Goal: Task Accomplishment & Management: Manage account settings

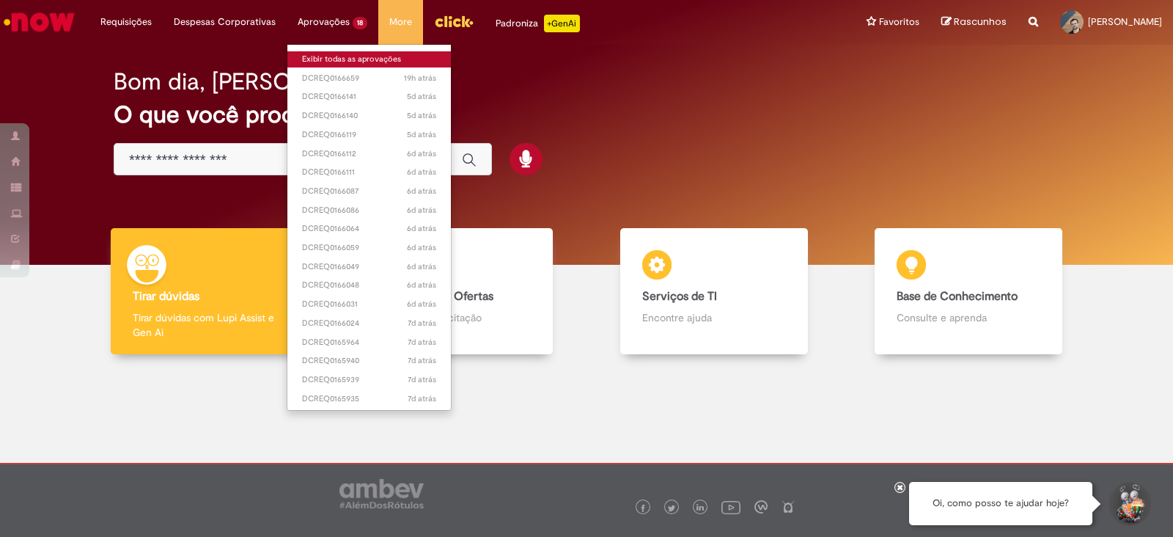
click at [333, 59] on link "Exibir todas as aprovações" at bounding box center [368, 59] width 163 height 16
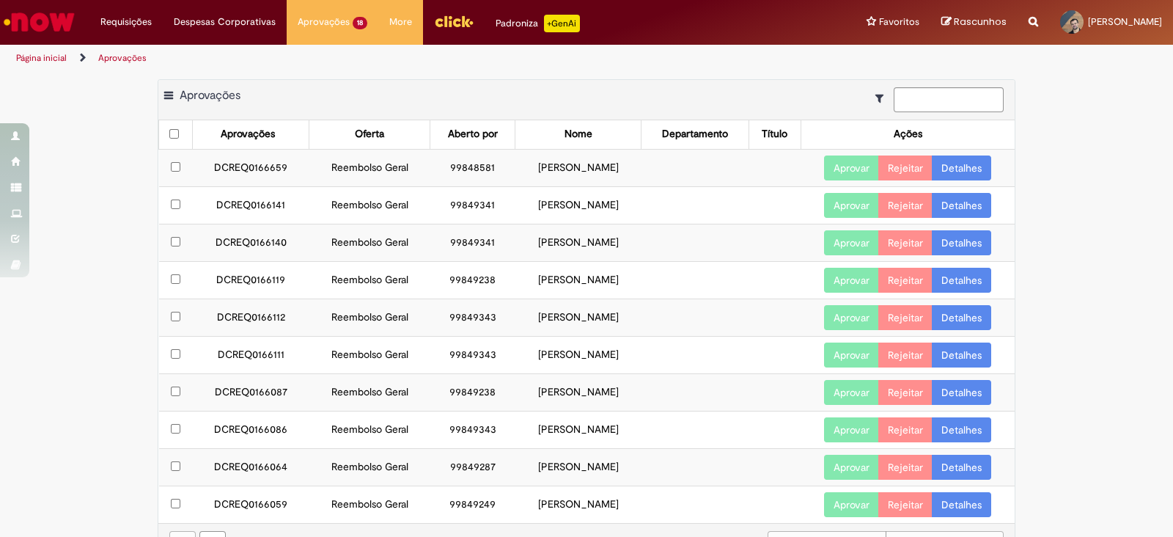
drag, startPoint x: 187, startPoint y: 163, endPoint x: 630, endPoint y: 166, distance: 443.5
click at [630, 166] on tr "DCREQ0166659 Reembolso Geral 99848581 [PERSON_NAME] Aprovar Rejeitar Detalhes" at bounding box center [587, 167] width 856 height 37
copy tr "DCREQ0166659 Reembolso Geral 99848581 [PERSON_NAME]"
click at [967, 169] on link "Detalhes" at bounding box center [961, 167] width 59 height 25
click at [430, 310] on td "99849343" at bounding box center [472, 316] width 85 height 37
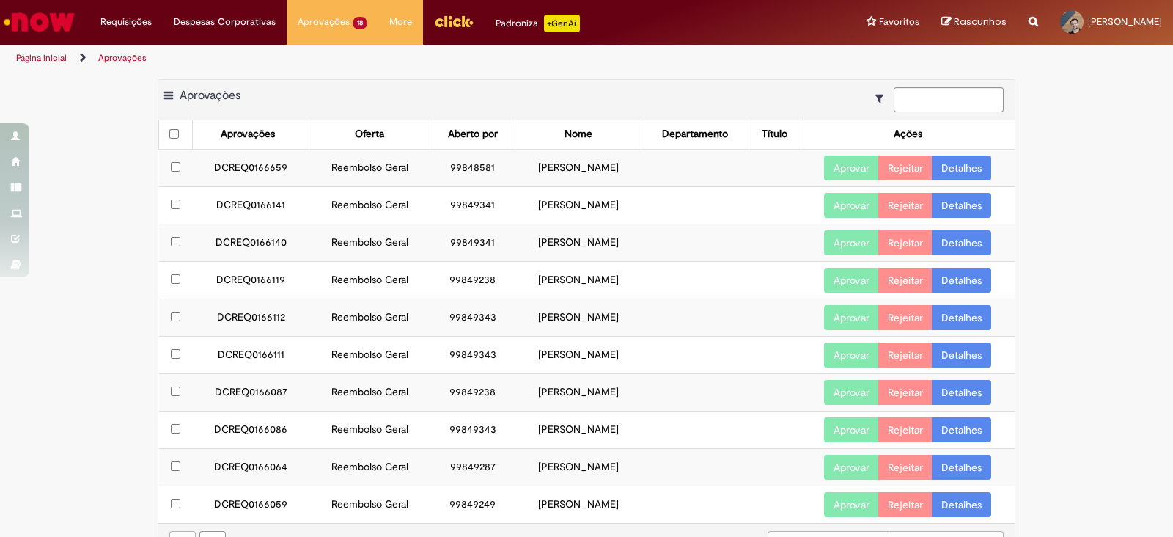
drag, startPoint x: 198, startPoint y: 205, endPoint x: 652, endPoint y: 209, distance: 454.5
click at [652, 209] on tr "DCREQ0166141 Reembolso Geral 99849341 [PERSON_NAME] Aprovar Rejeitar Detalhes" at bounding box center [587, 204] width 856 height 37
copy tr "DCREQ0166141 Reembolso Geral 99849341 [PERSON_NAME]"
click at [957, 205] on link "Detalhes" at bounding box center [961, 205] width 59 height 25
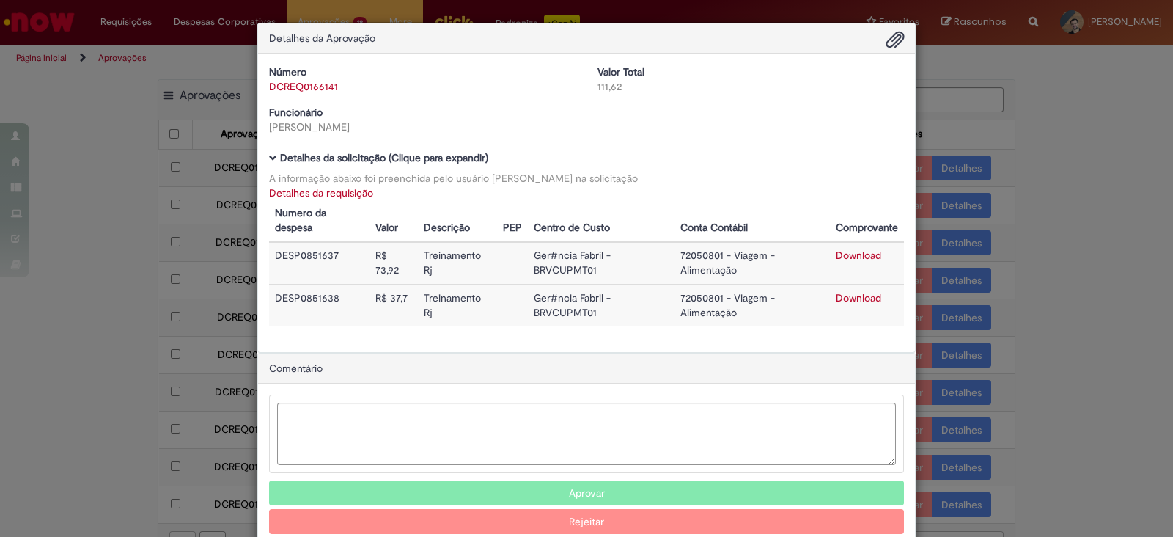
click at [297, 192] on link "Detalhes da requisição" at bounding box center [321, 192] width 104 height 13
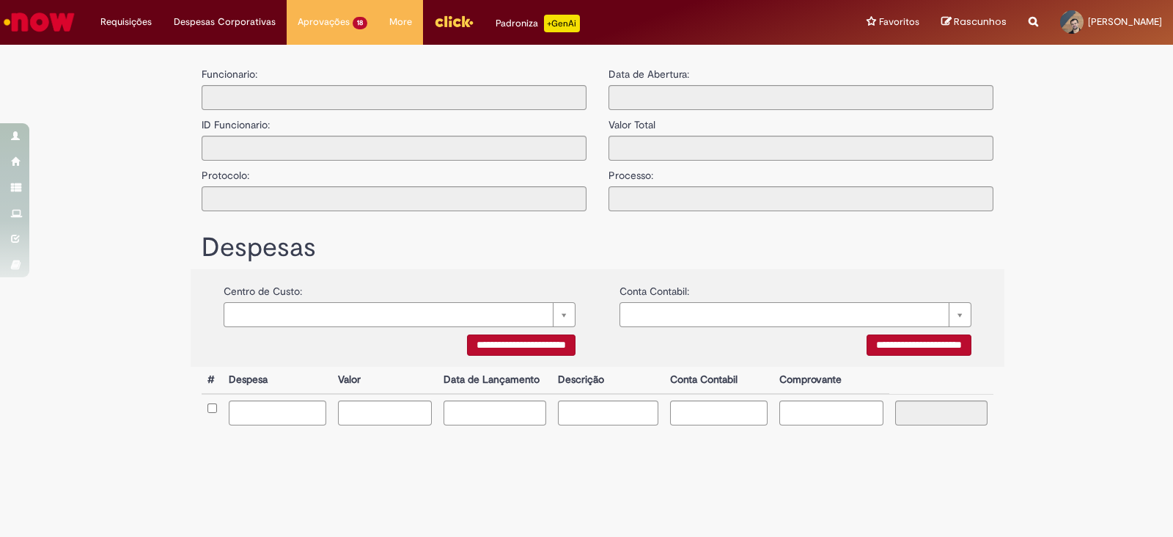
type input "**********"
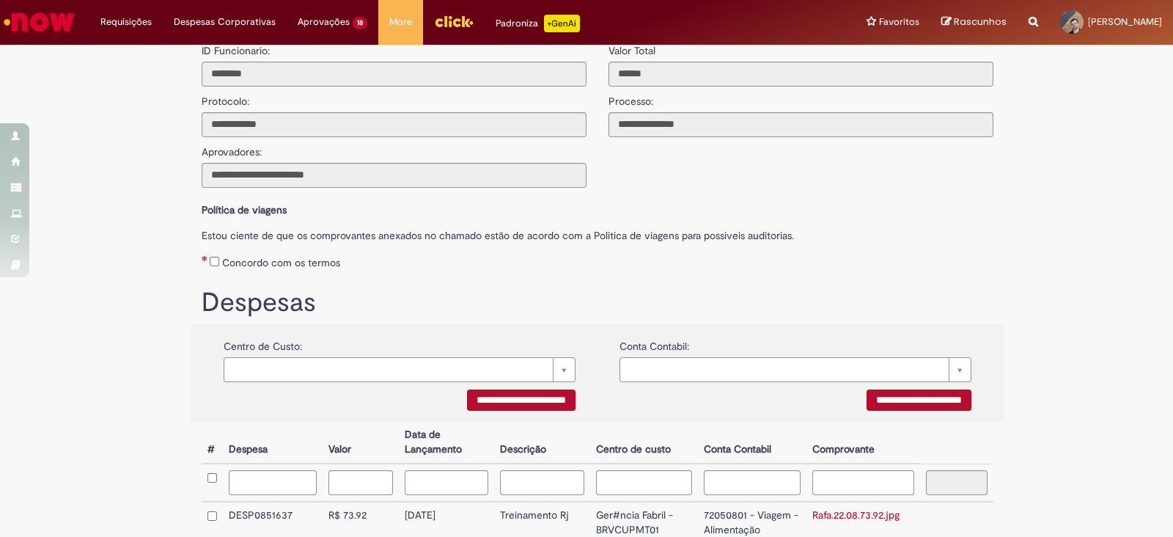
scroll to position [235, 0]
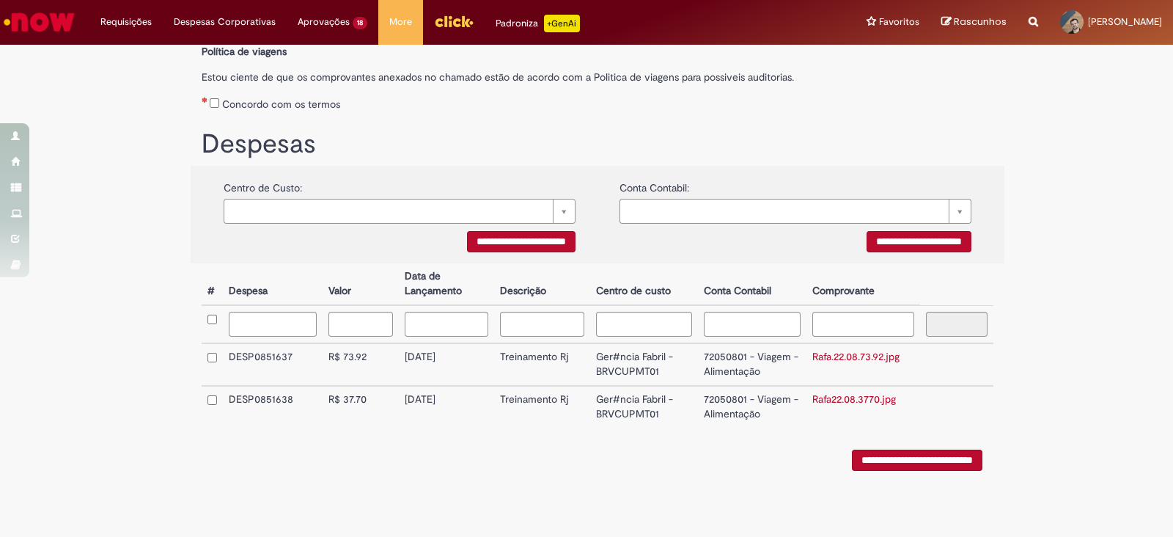
drag, startPoint x: 398, startPoint y: 356, endPoint x: 474, endPoint y: 359, distance: 76.3
click at [474, 359] on td "[DATE]" at bounding box center [447, 364] width 96 height 43
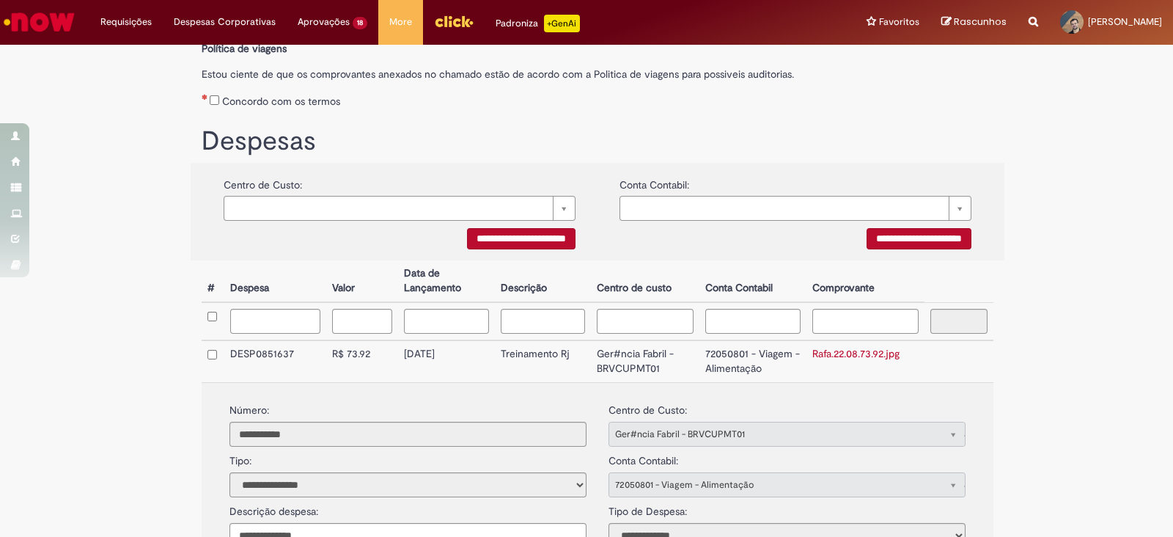
copy td "[DATE]"
click at [833, 353] on link "Rafa.22.08.73.92.jpg" at bounding box center [855, 353] width 87 height 13
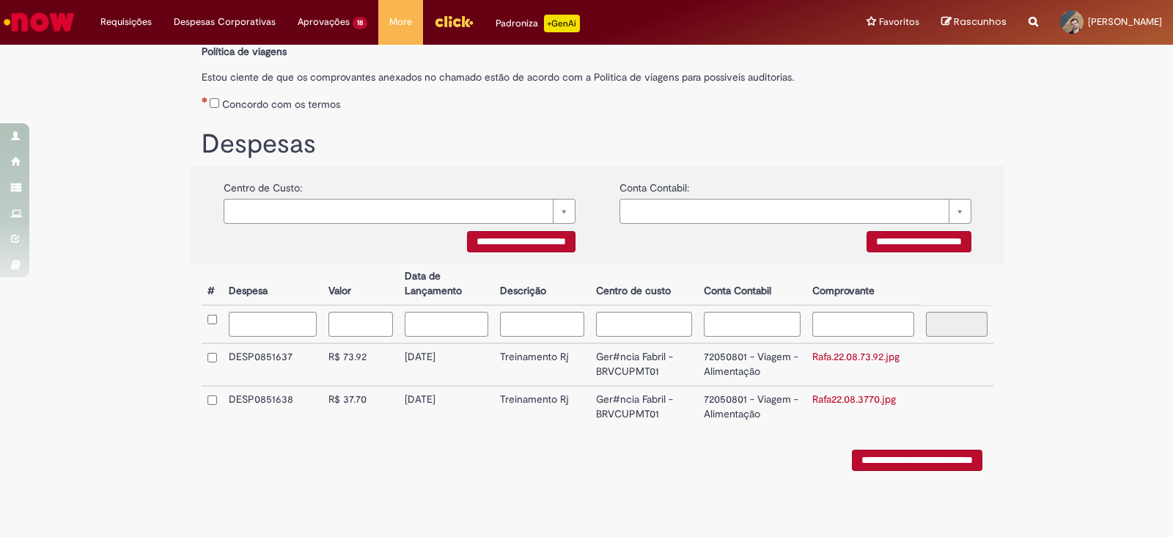
click at [828, 394] on link "Rafa22.08.3770.jpg" at bounding box center [854, 398] width 84 height 13
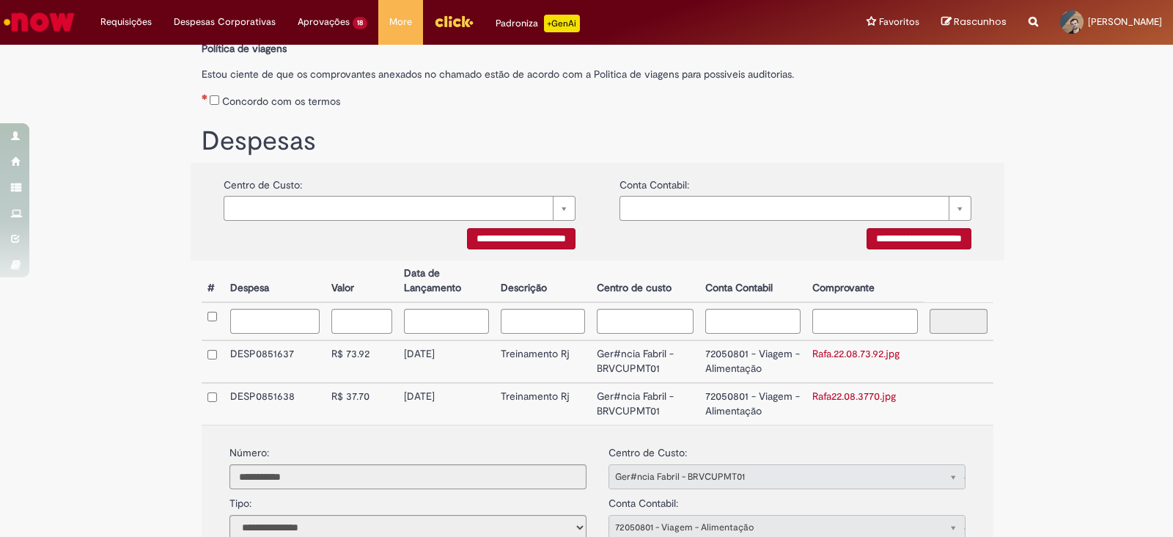
drag, startPoint x: 396, startPoint y: 397, endPoint x: 465, endPoint y: 395, distance: 69.7
click at [465, 395] on td "[DATE]" at bounding box center [446, 404] width 96 height 42
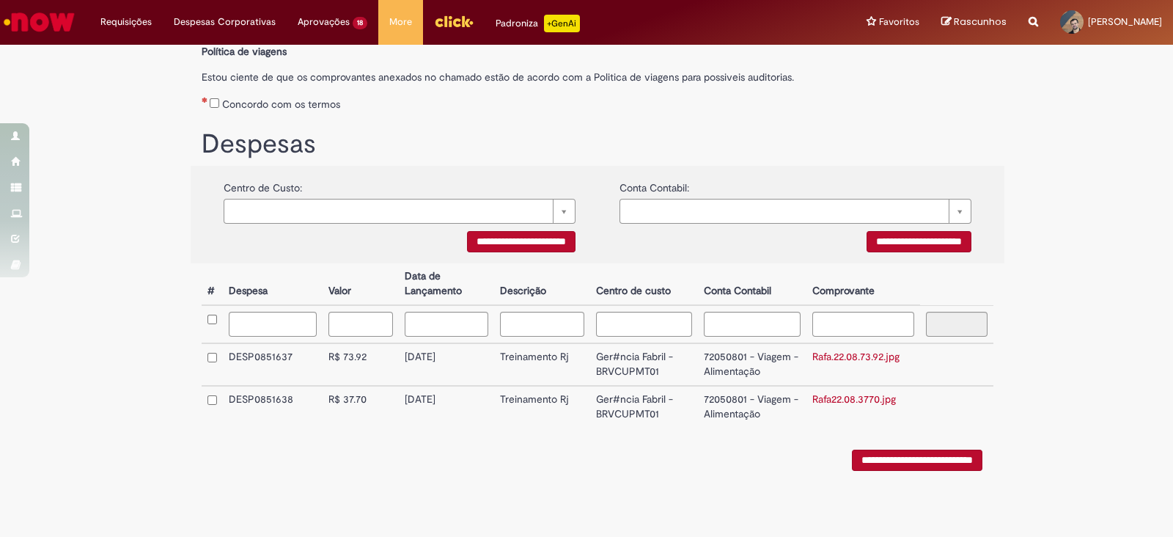
copy td "[DATE]"
click at [600, 453] on div "**********" at bounding box center [598, 456] width 792 height 29
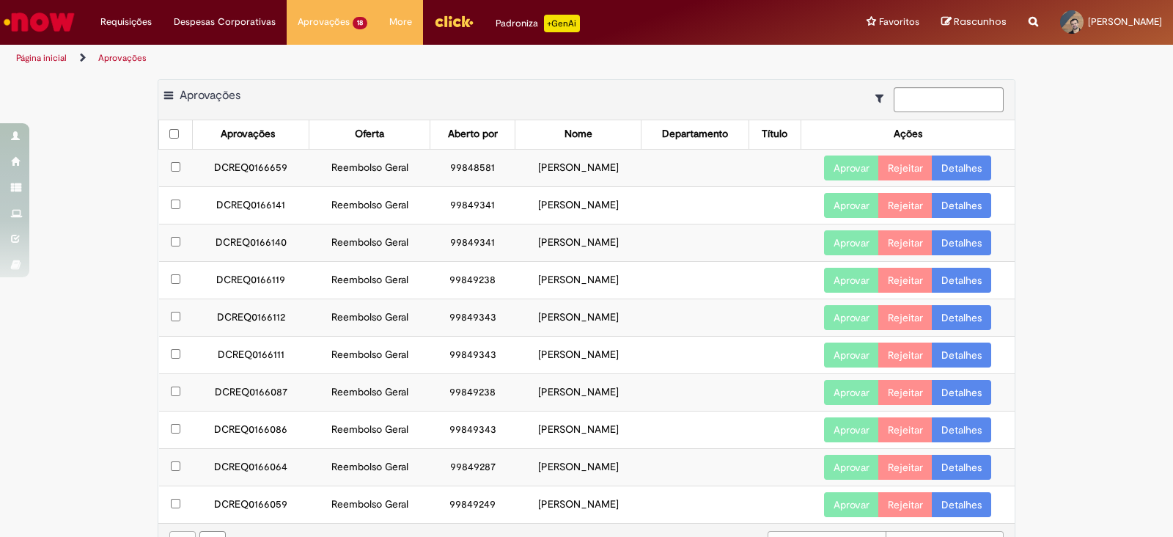
click at [833, 203] on button "Aprovar" at bounding box center [851, 205] width 55 height 25
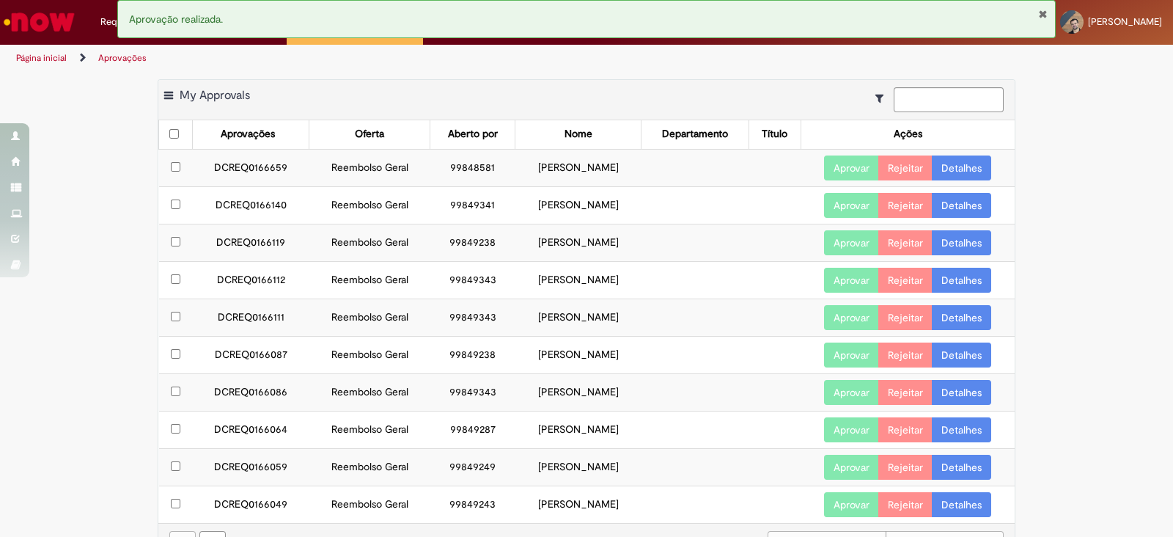
drag, startPoint x: 223, startPoint y: 214, endPoint x: 305, endPoint y: 221, distance: 82.4
click at [227, 210] on td "DCREQ0166140" at bounding box center [251, 204] width 116 height 37
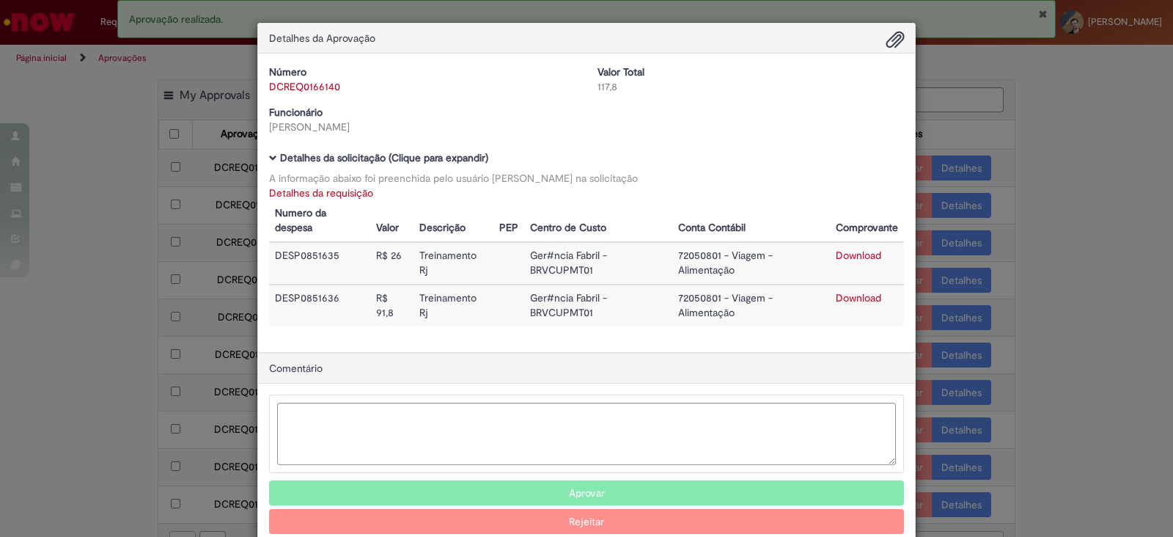
click at [328, 205] on th "Numero da despesa" at bounding box center [319, 221] width 101 height 42
click at [334, 196] on link "Detalhes da requisição" at bounding box center [321, 192] width 104 height 13
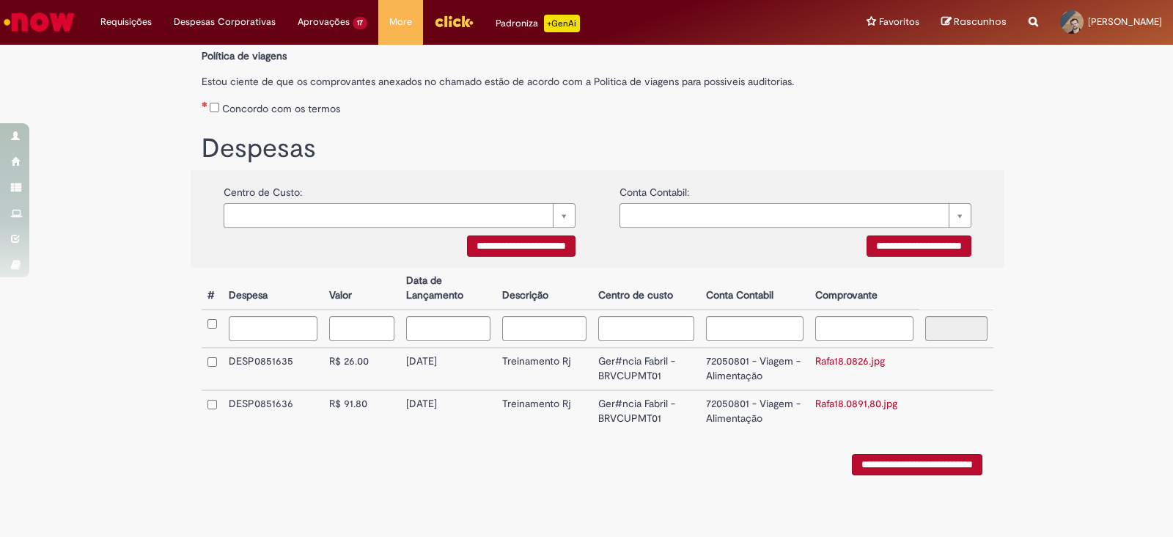
scroll to position [235, 0]
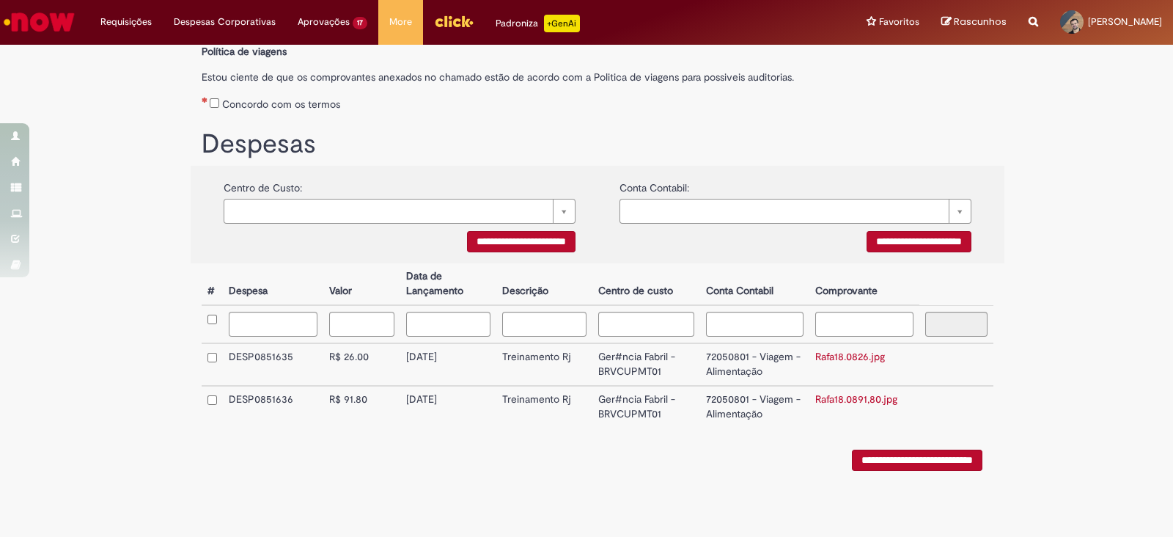
click at [839, 350] on link "Rafa18.0826.jpg" at bounding box center [850, 356] width 70 height 13
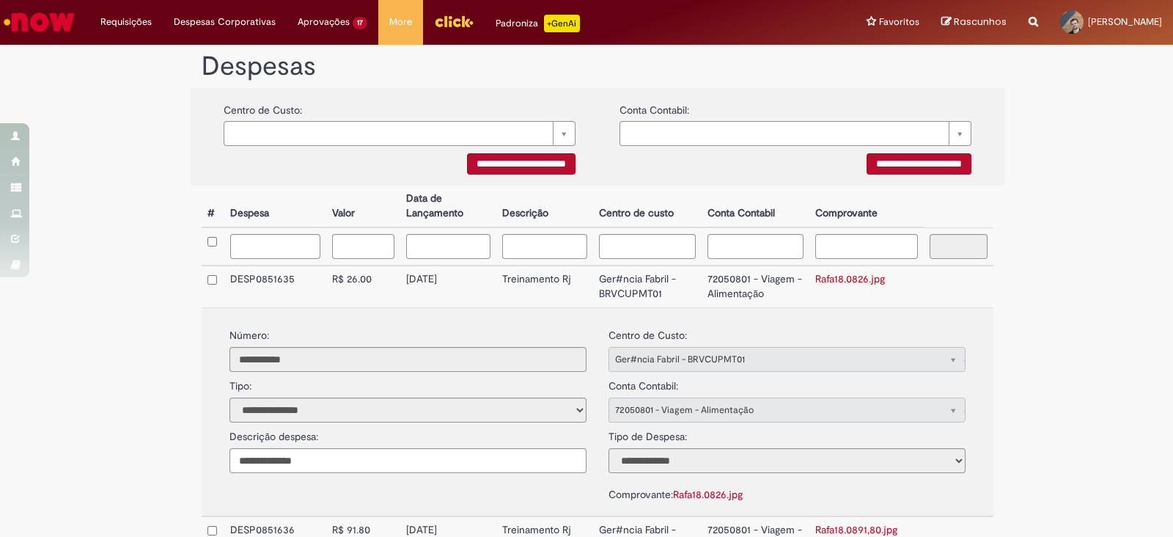
scroll to position [436, 0]
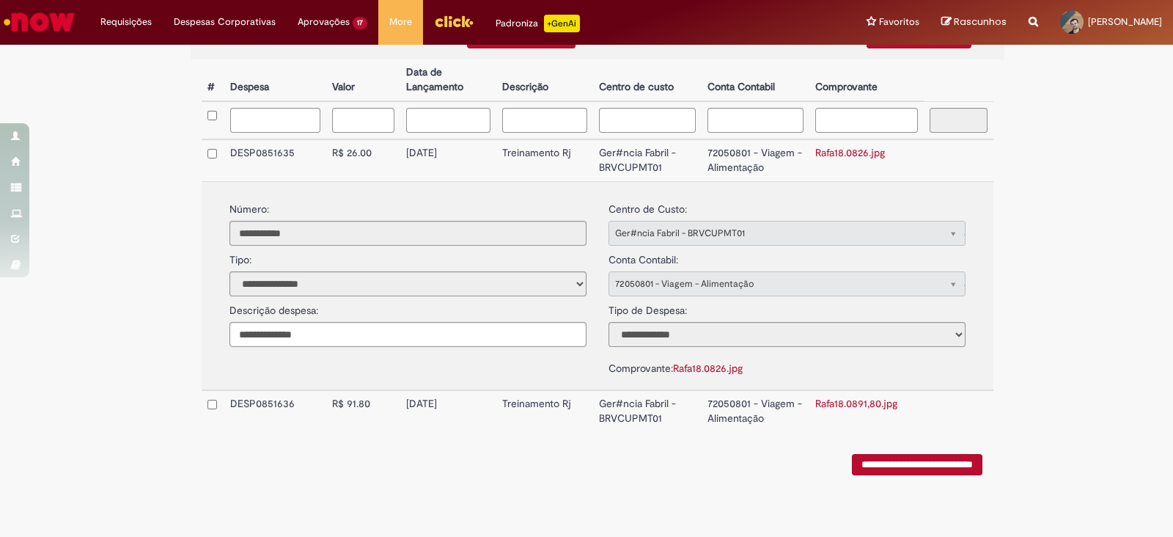
click at [858, 398] on link "Rafa18.0891,80.jpg" at bounding box center [856, 403] width 82 height 13
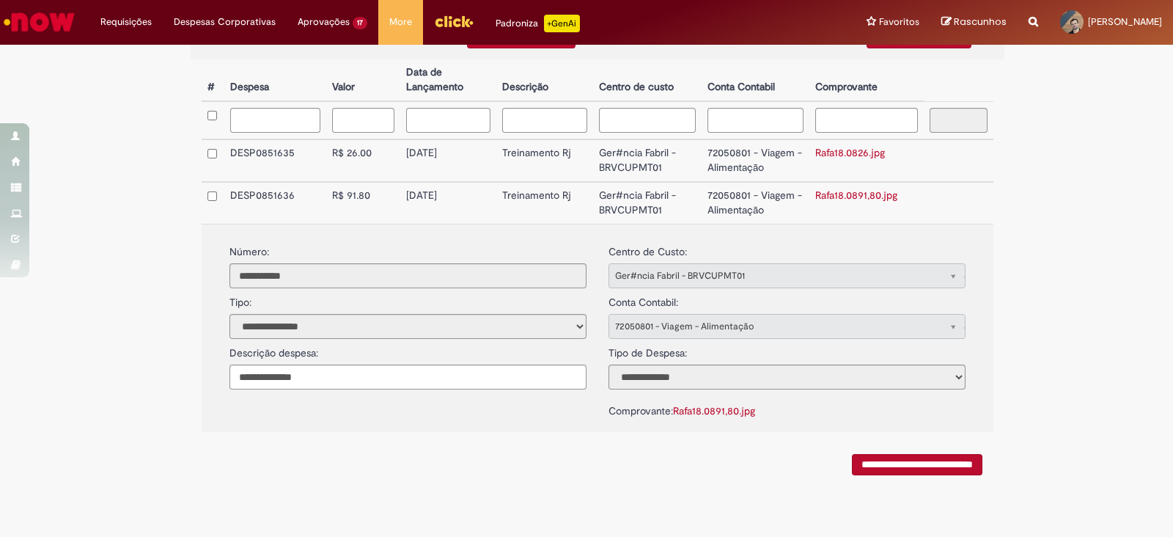
scroll to position [344, 0]
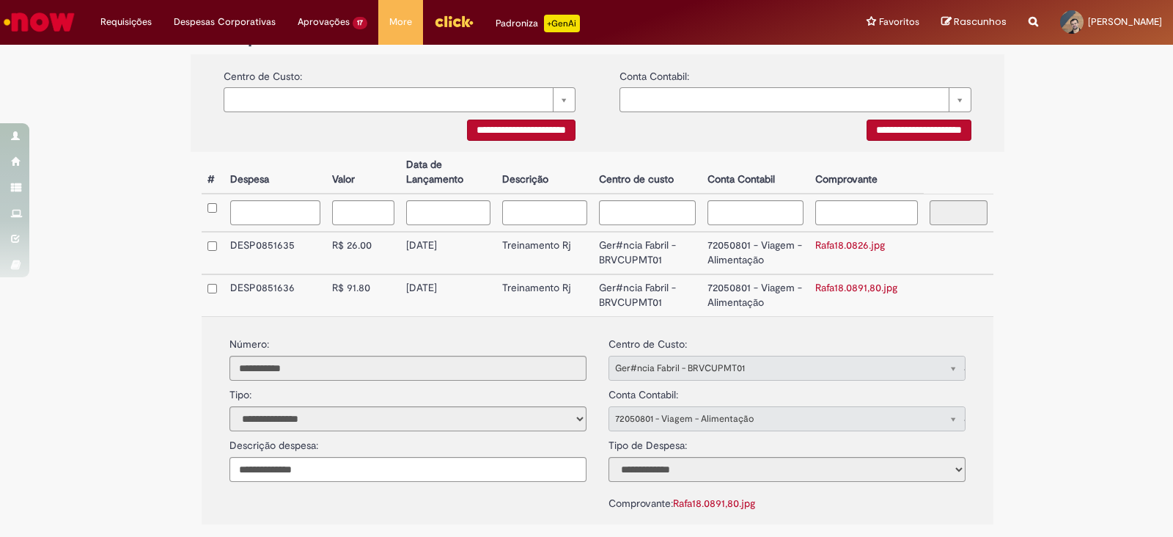
drag, startPoint x: 411, startPoint y: 248, endPoint x: 441, endPoint y: 255, distance: 30.8
click at [476, 251] on td "[DATE]" at bounding box center [448, 253] width 97 height 43
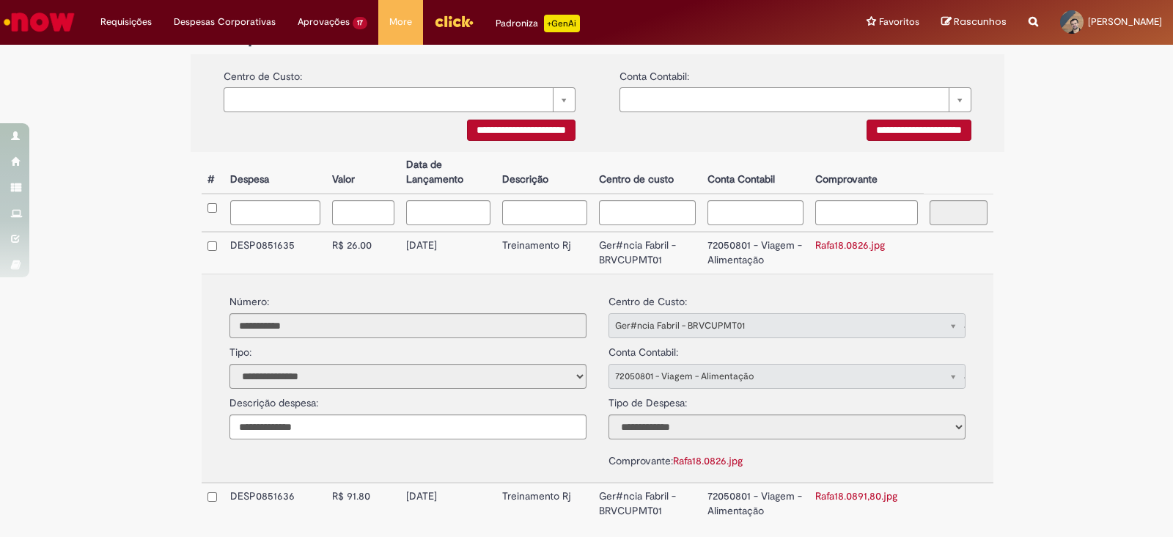
drag, startPoint x: 397, startPoint y: 249, endPoint x: 462, endPoint y: 248, distance: 64.5
click at [462, 248] on td "[DATE]" at bounding box center [448, 253] width 97 height 42
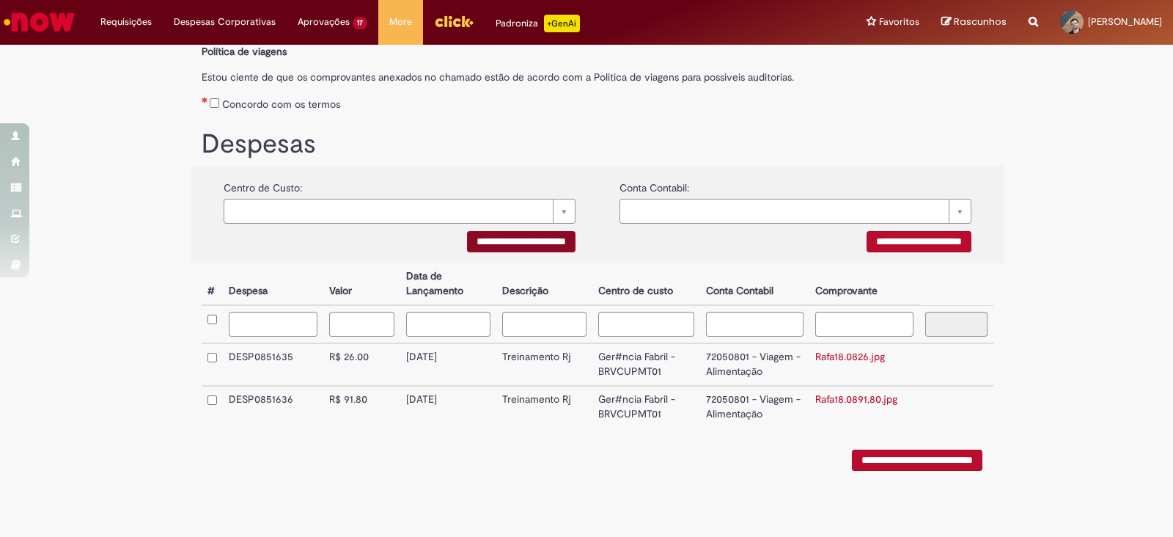
scroll to position [235, 0]
copy td "[DATE]"
drag, startPoint x: 399, startPoint y: 397, endPoint x: 451, endPoint y: 397, distance: 51.3
click at [451, 397] on td "[DATE]" at bounding box center [448, 407] width 96 height 42
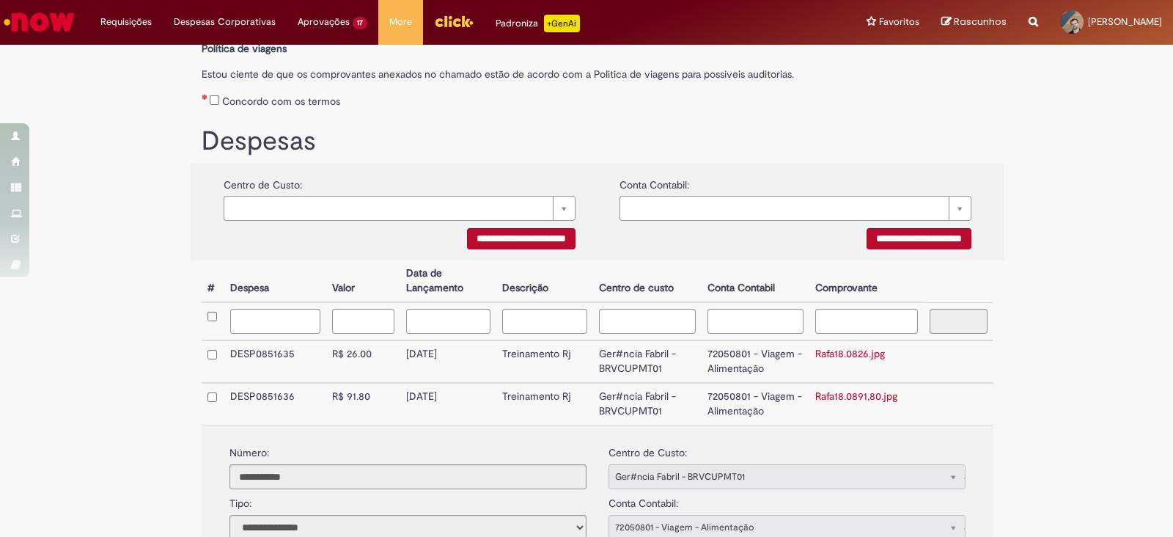
scroll to position [344, 0]
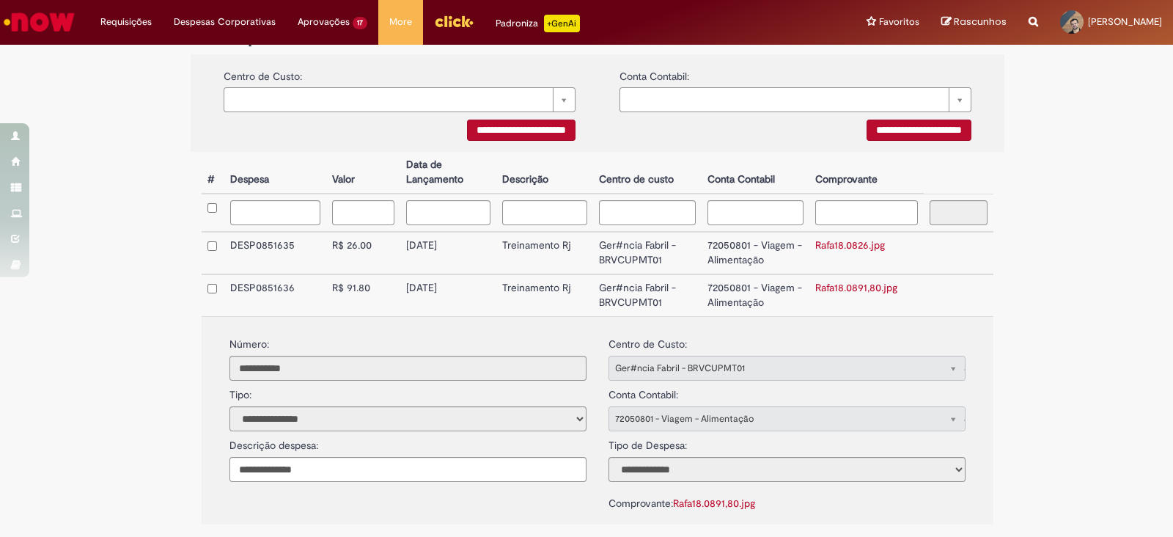
copy td "[DATE]"
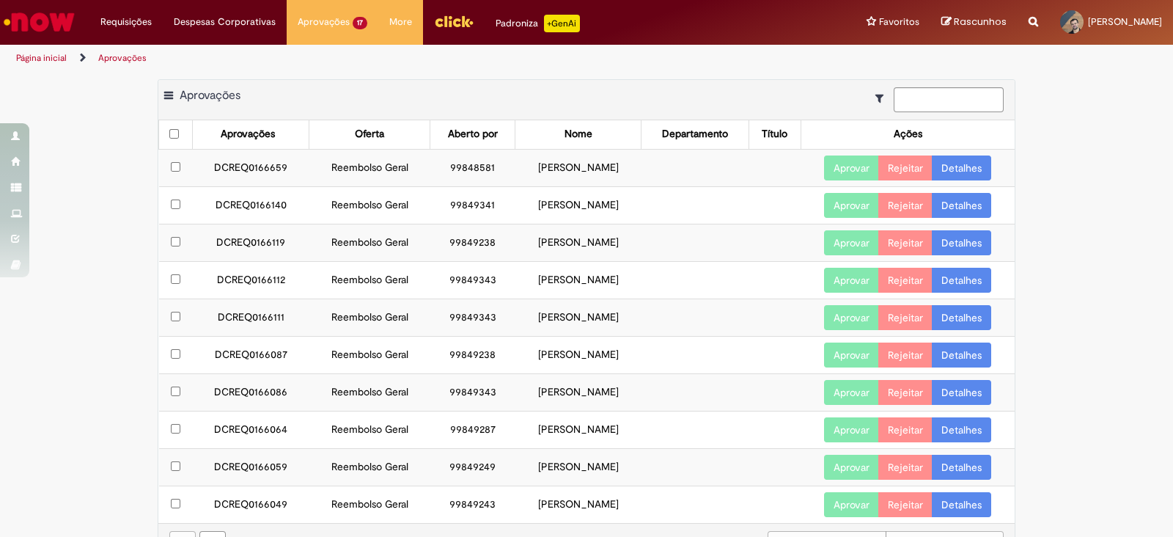
click at [972, 204] on link "Detalhes" at bounding box center [961, 205] width 59 height 25
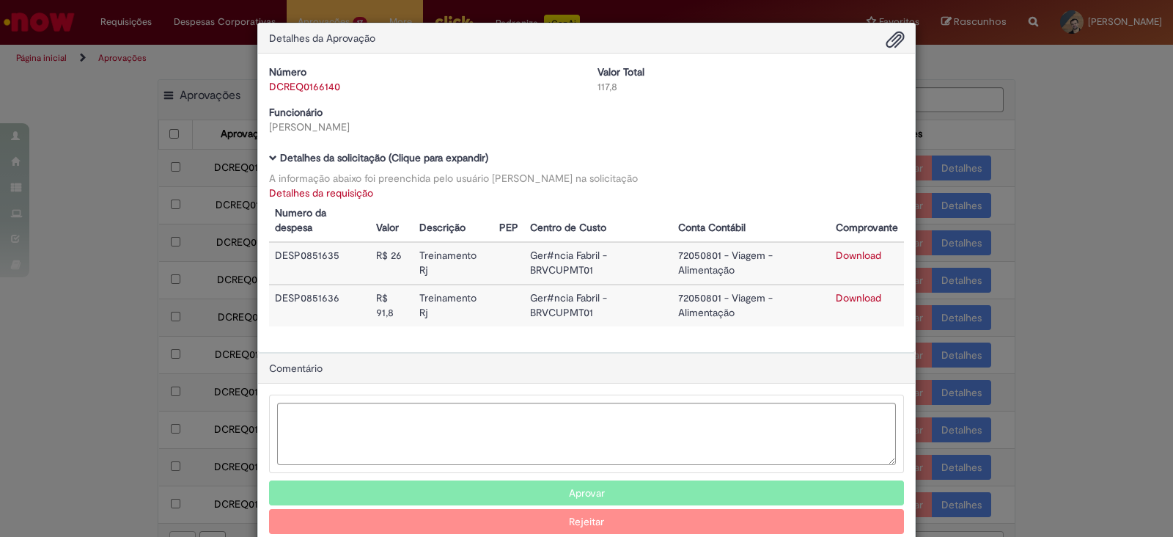
drag, startPoint x: 326, startPoint y: 194, endPoint x: 387, endPoint y: 214, distance: 64.2
click at [325, 194] on link "Detalhes da requisição" at bounding box center [321, 192] width 104 height 13
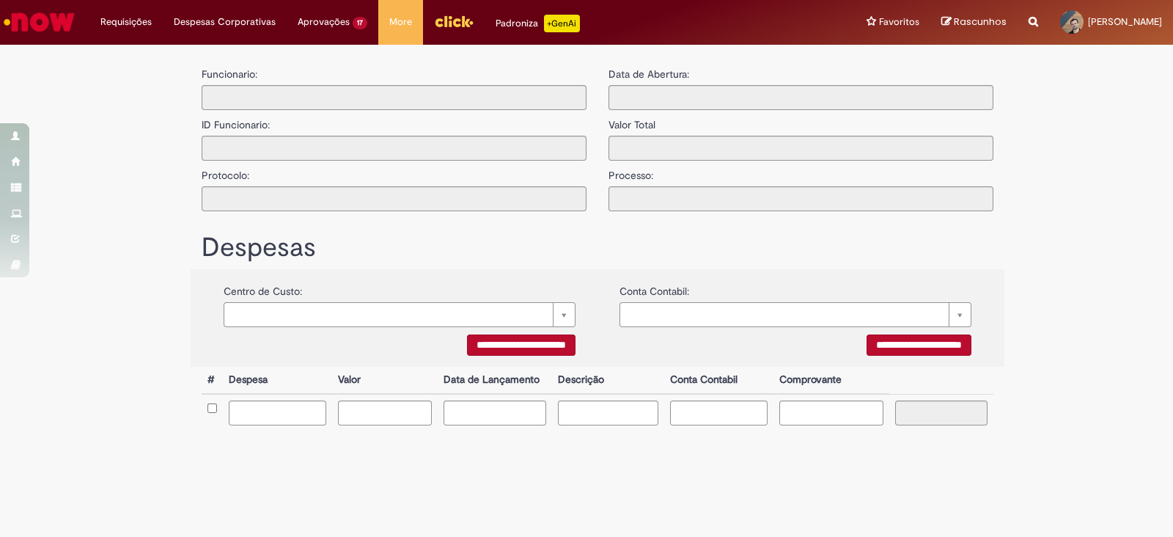
type input "**********"
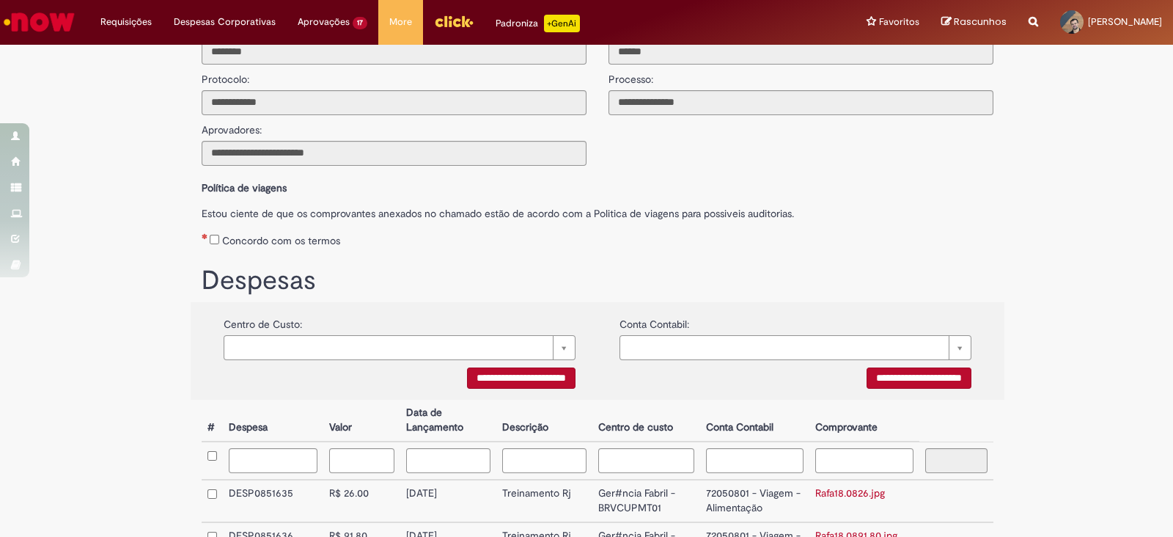
scroll to position [235, 0]
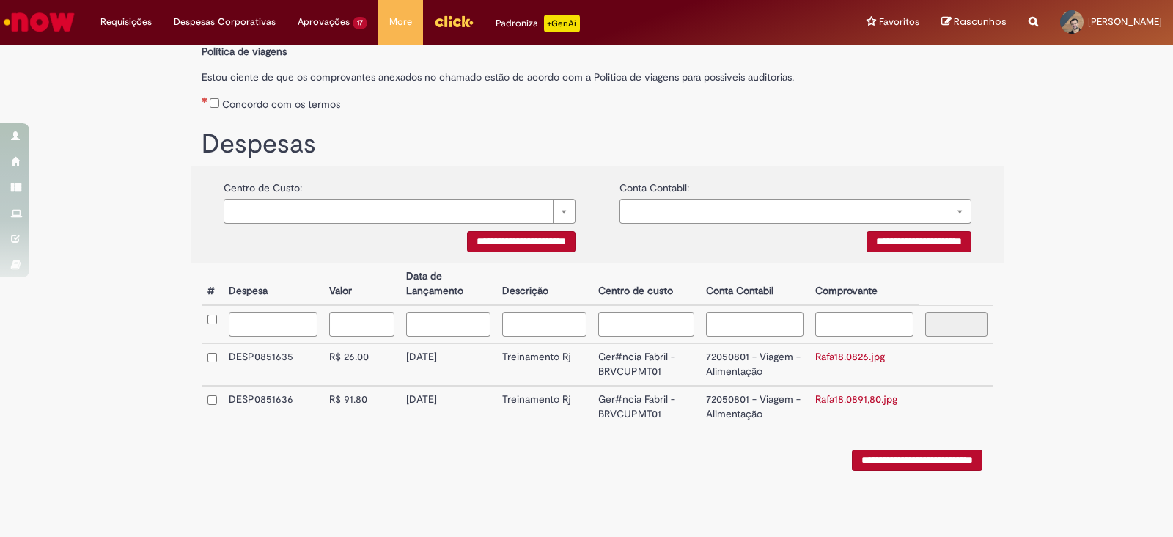
click at [836, 358] on link "Rafa18.0826.jpg" at bounding box center [850, 356] width 70 height 13
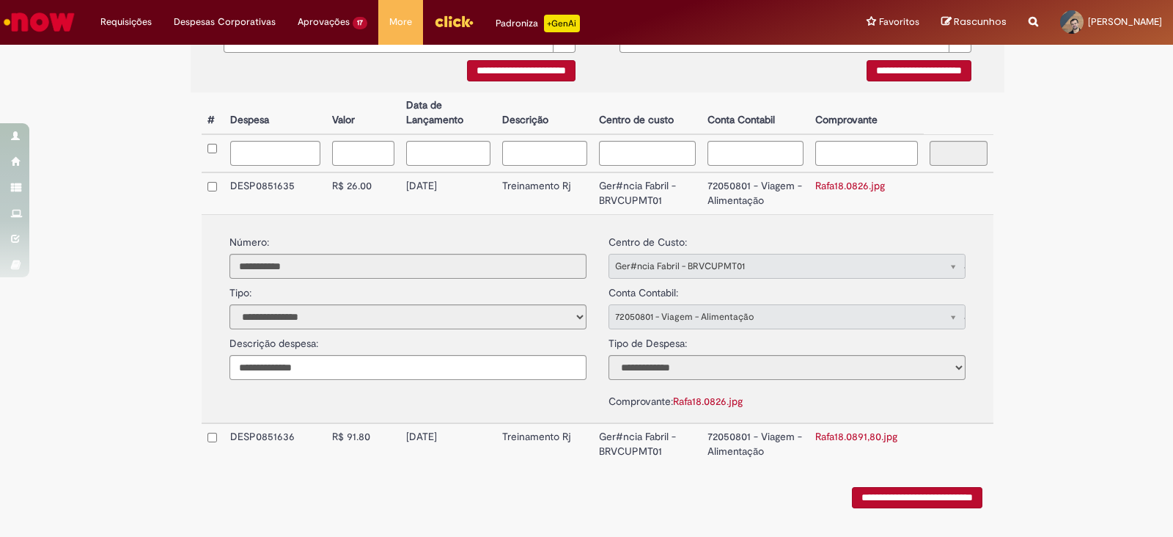
scroll to position [436, 0]
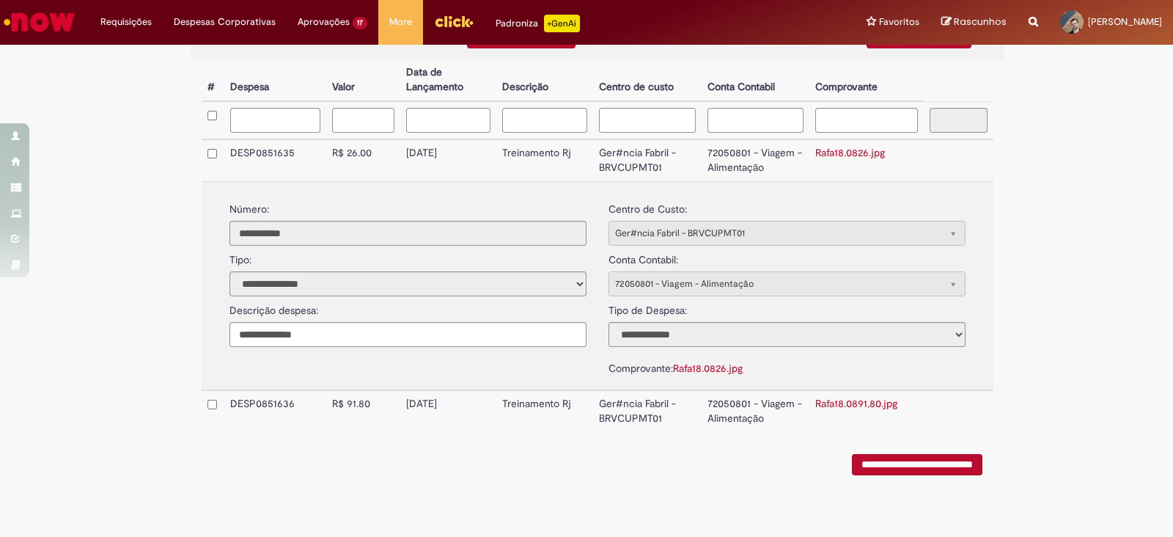
drag, startPoint x: 841, startPoint y: 394, endPoint x: 850, endPoint y: 397, distance: 9.3
click at [841, 397] on link "Rafa18.0891,80.jpg" at bounding box center [856, 403] width 82 height 13
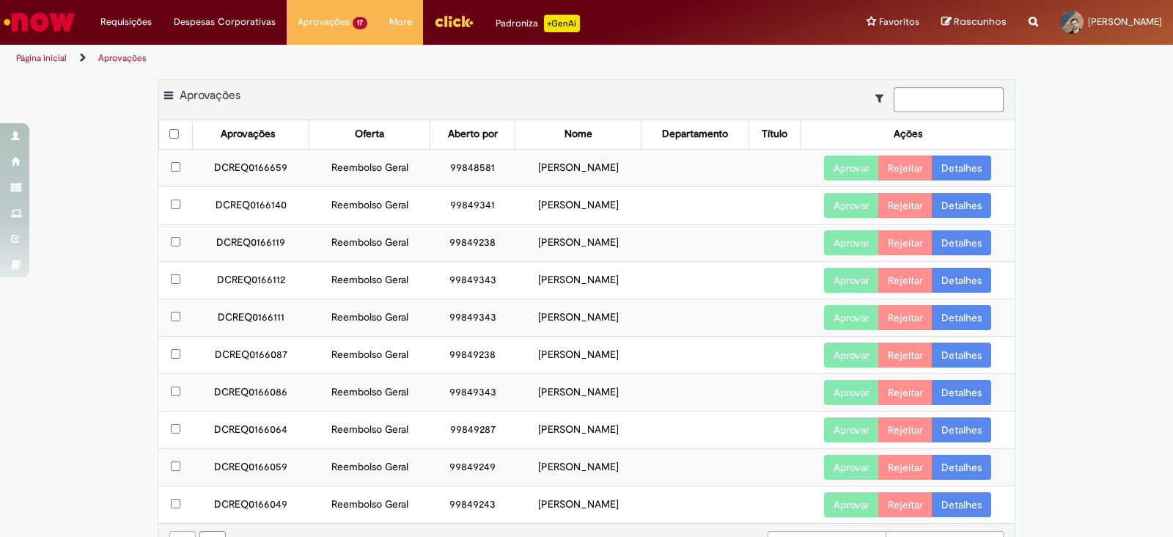
drag, startPoint x: 196, startPoint y: 207, endPoint x: 653, endPoint y: 219, distance: 456.8
click at [653, 219] on tr "DCREQ0166140 Reembolso Geral 99849341 [PERSON_NAME] Aprovar Rejeitar Detalhes" at bounding box center [587, 204] width 856 height 37
copy tr "DCREQ0166140 Reembolso Geral 99849341 [PERSON_NAME]"
click at [833, 202] on button "Aprovar" at bounding box center [851, 205] width 55 height 25
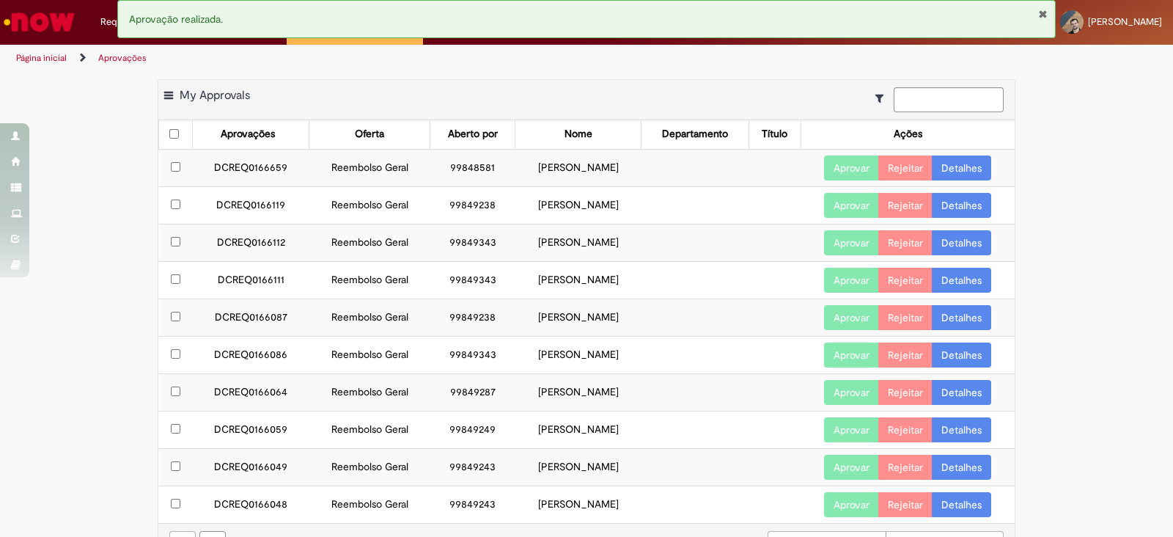
drag, startPoint x: 204, startPoint y: 203, endPoint x: 625, endPoint y: 210, distance: 420.8
click at [625, 210] on tr "DCREQ0166119 Reembolso Geral 99849238 [PERSON_NAME] Aprovar Rejeitar Detalhes" at bounding box center [587, 204] width 856 height 37
copy tr "DCREQ0166119 Reembolso Geral 99849238 [PERSON_NAME]"
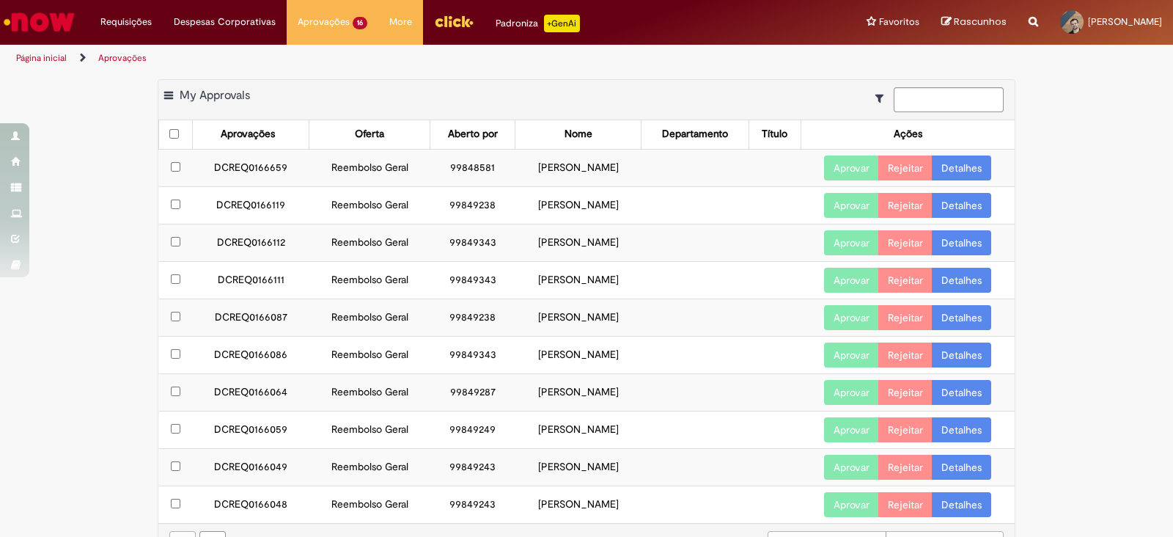
copy tr "DCREQ0166119 Reembolso Geral 99849238 [PERSON_NAME]"
click at [971, 170] on link "Detalhes" at bounding box center [961, 167] width 59 height 25
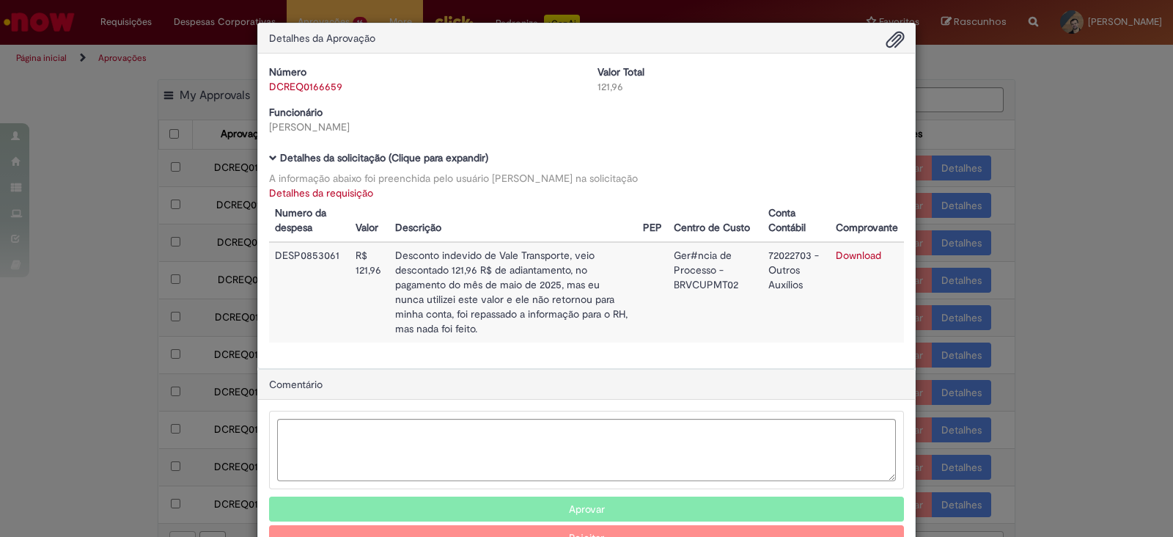
click at [1066, 180] on div "Detalhes da Aprovação Número DCREQ0166659 Valor Total 121,96 Funcionário [PERSO…" at bounding box center [586, 268] width 1173 height 537
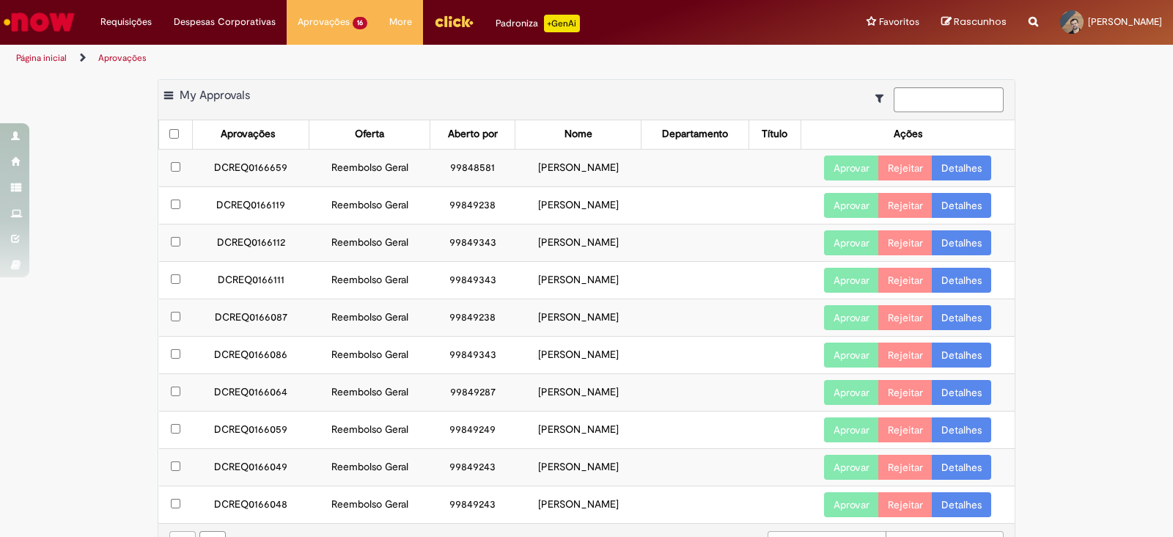
click at [964, 207] on link "Detalhes" at bounding box center [961, 205] width 59 height 25
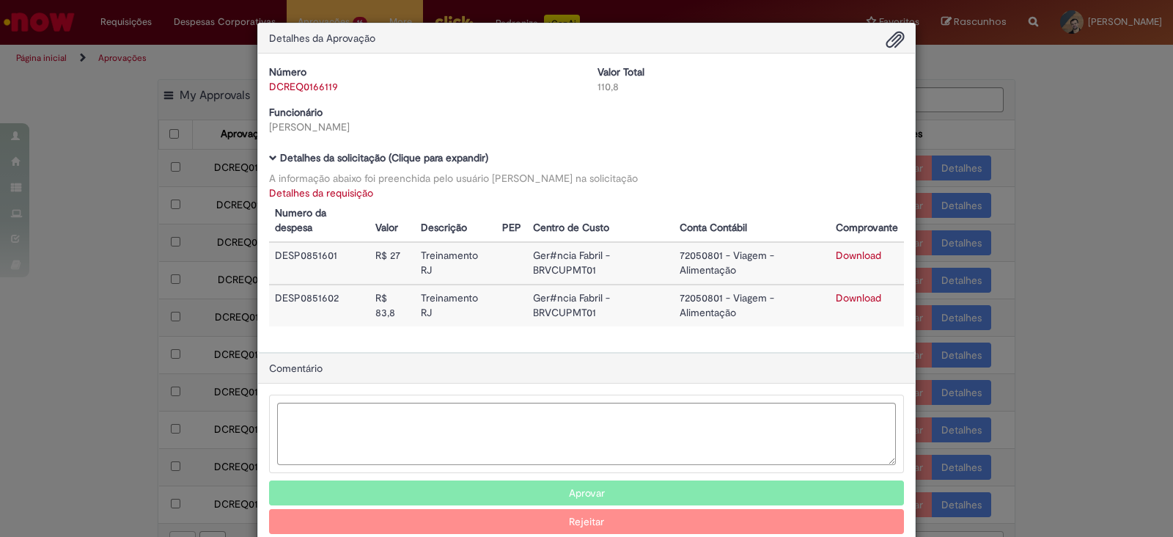
click at [301, 196] on link "Detalhes da requisição" at bounding box center [321, 192] width 104 height 13
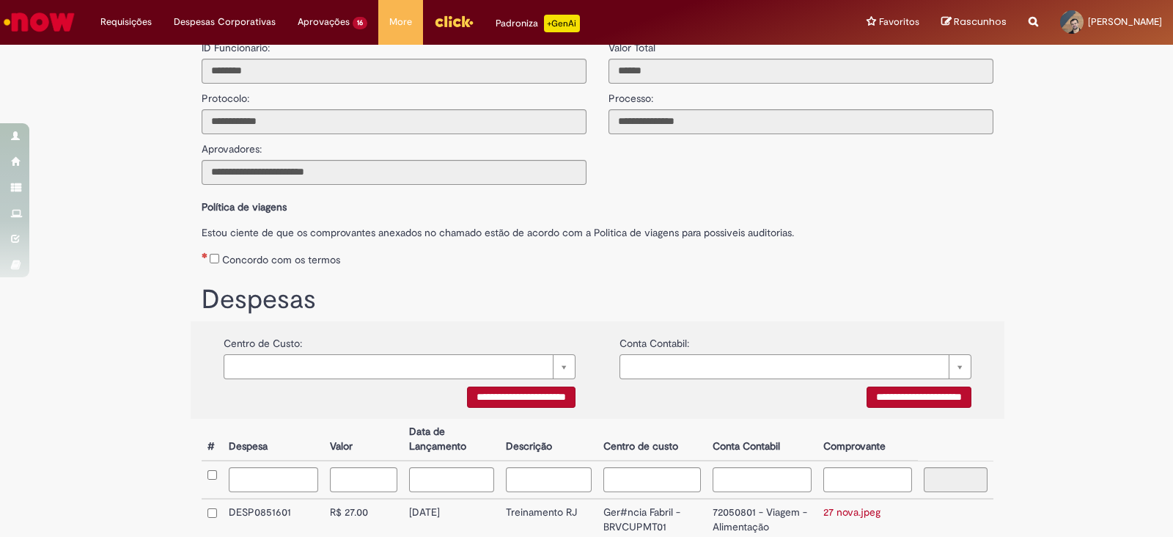
scroll to position [235, 0]
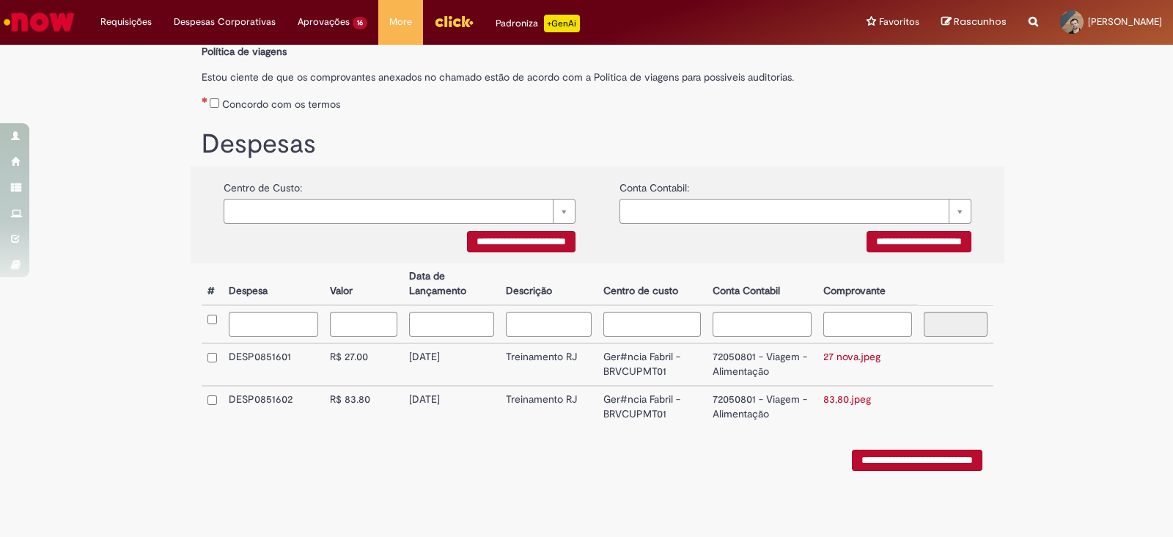
click at [857, 355] on link "27 nova.jpeg" at bounding box center [851, 356] width 57 height 13
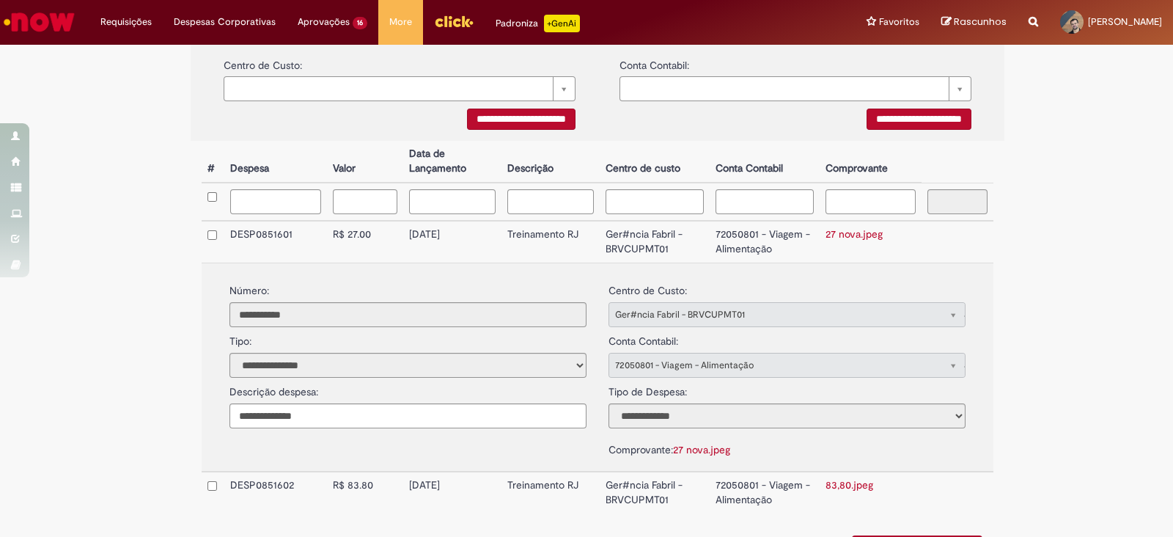
scroll to position [436, 0]
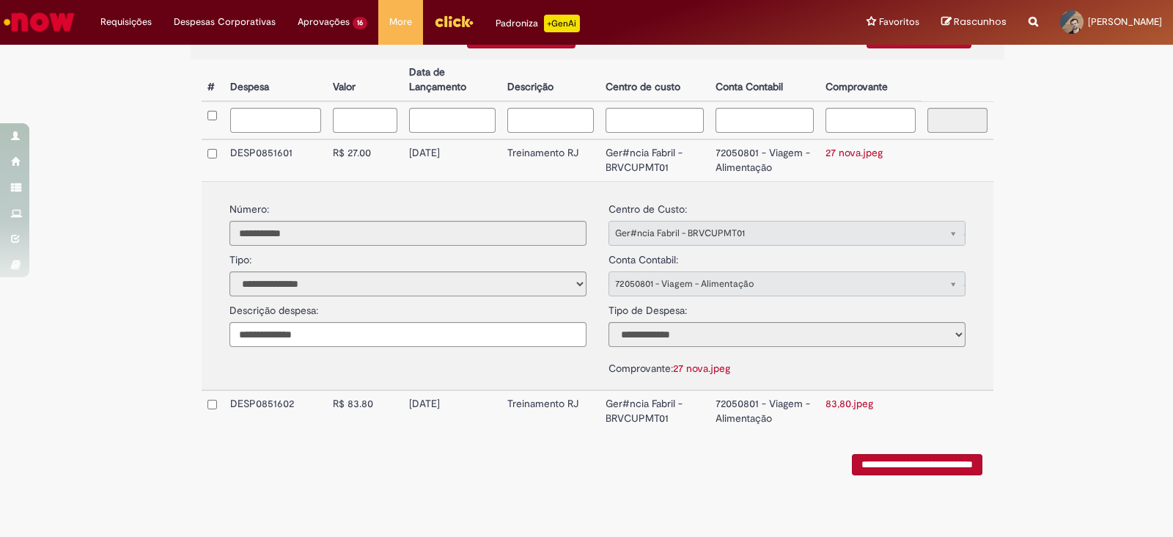
click at [846, 397] on link "83,80.jpeg" at bounding box center [849, 403] width 48 height 13
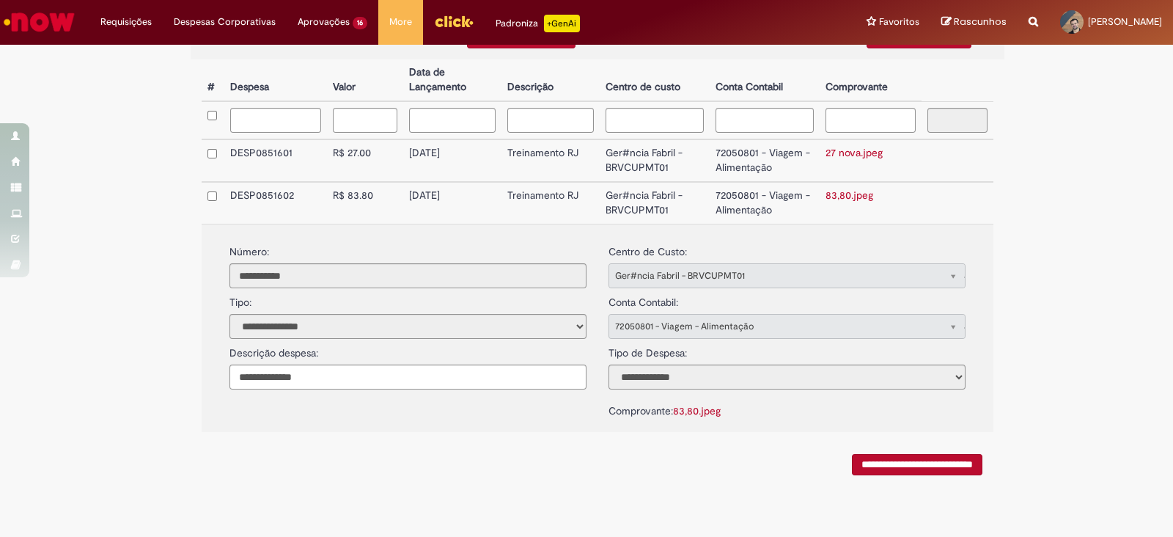
drag, startPoint x: 405, startPoint y: 158, endPoint x: 461, endPoint y: 160, distance: 56.5
click at [463, 161] on td "[DATE]" at bounding box center [452, 160] width 98 height 43
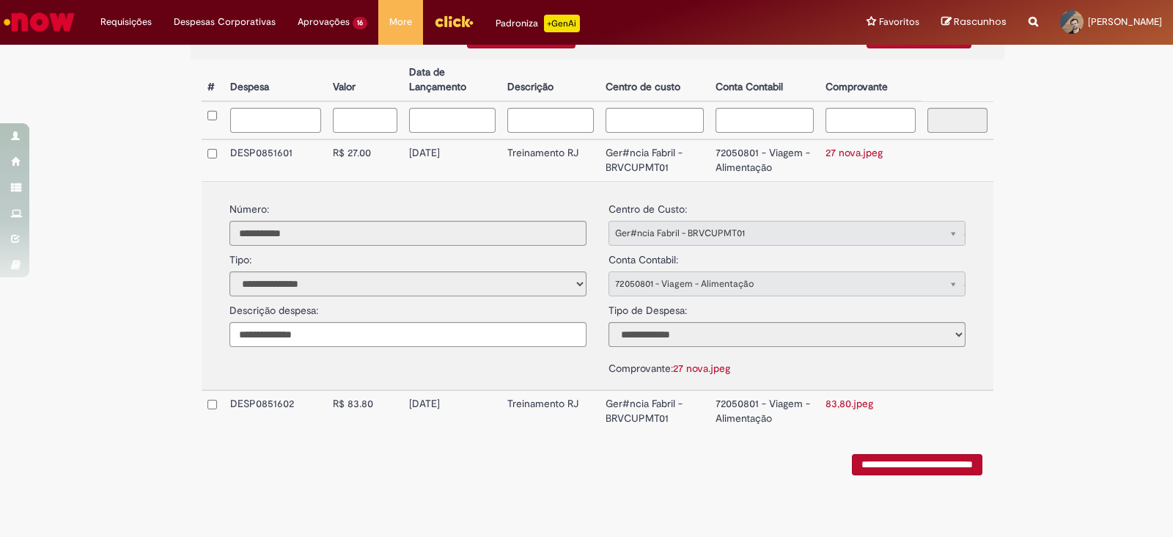
copy td "[DATE]"
drag, startPoint x: 404, startPoint y: 395, endPoint x: 460, endPoint y: 396, distance: 55.7
click at [460, 396] on td "[DATE]" at bounding box center [452, 411] width 98 height 42
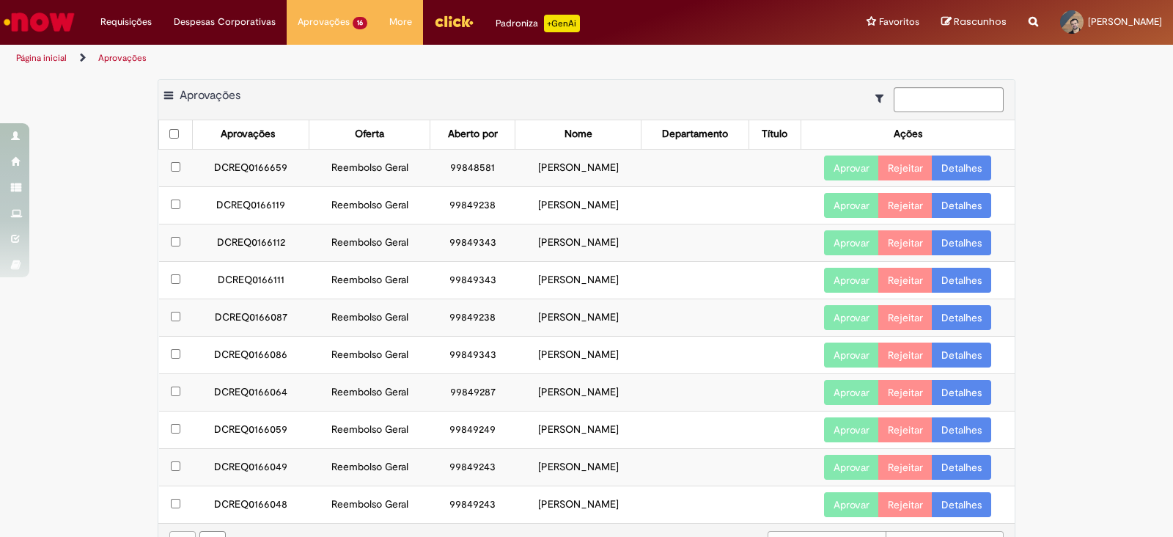
click at [970, 210] on link "Detalhes" at bounding box center [961, 205] width 59 height 25
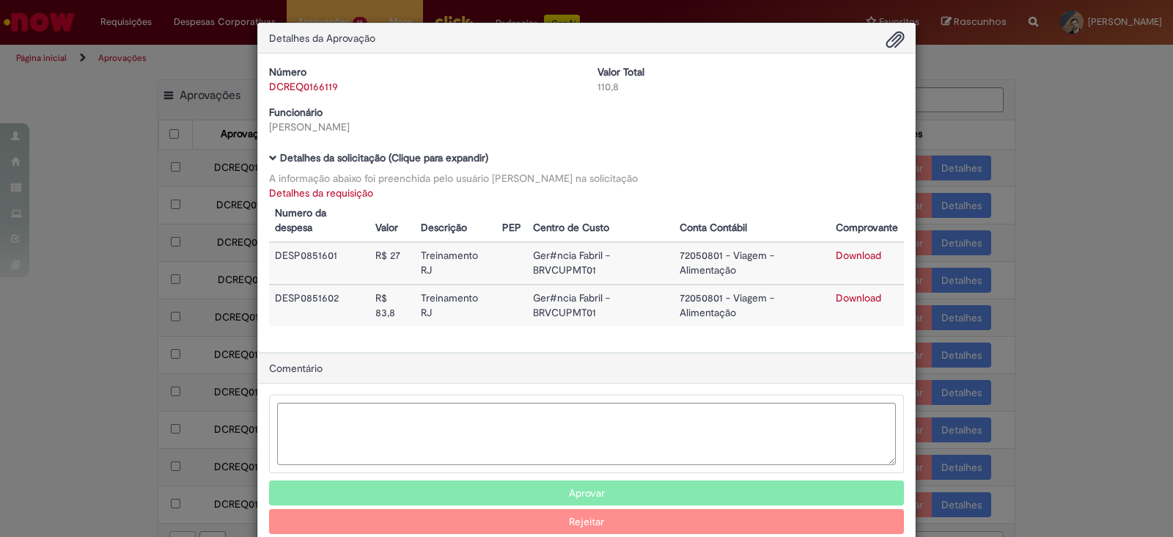
click at [1088, 157] on div "Detalhes da Aprovação Número DCREQ0166119 Valor Total 110,8 Funcionário [PERSON…" at bounding box center [586, 268] width 1173 height 537
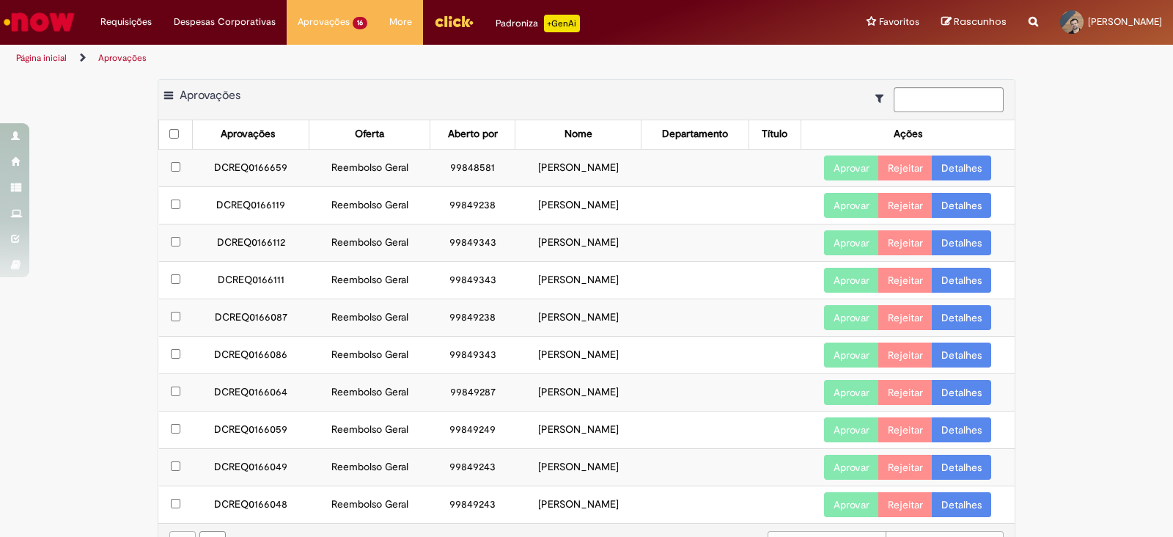
click at [970, 205] on link "Detalhes" at bounding box center [961, 205] width 59 height 25
click at [957, 218] on td "Aprovar Rejeitar Detalhes" at bounding box center [907, 204] width 214 height 37
click at [960, 205] on link "Detalhes" at bounding box center [961, 205] width 59 height 25
click at [824, 209] on button "Aprovar" at bounding box center [851, 205] width 55 height 25
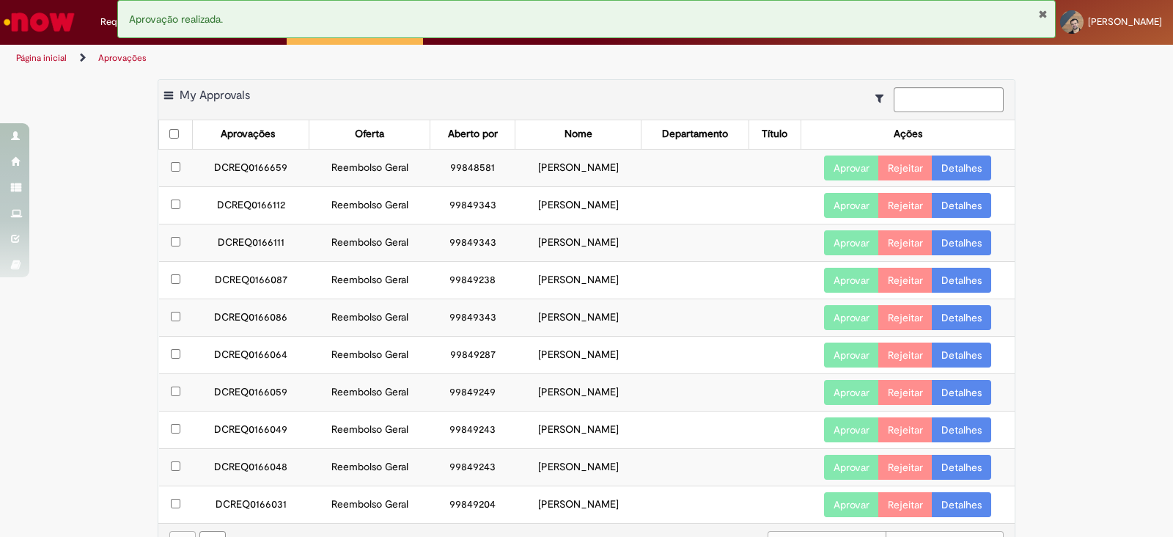
drag, startPoint x: 203, startPoint y: 207, endPoint x: 619, endPoint y: 207, distance: 416.3
click at [619, 207] on tr "DCREQ0166112 Reembolso Geral 99849343 [PERSON_NAME] Aprovar Rejeitar Detalhes" at bounding box center [587, 204] width 856 height 37
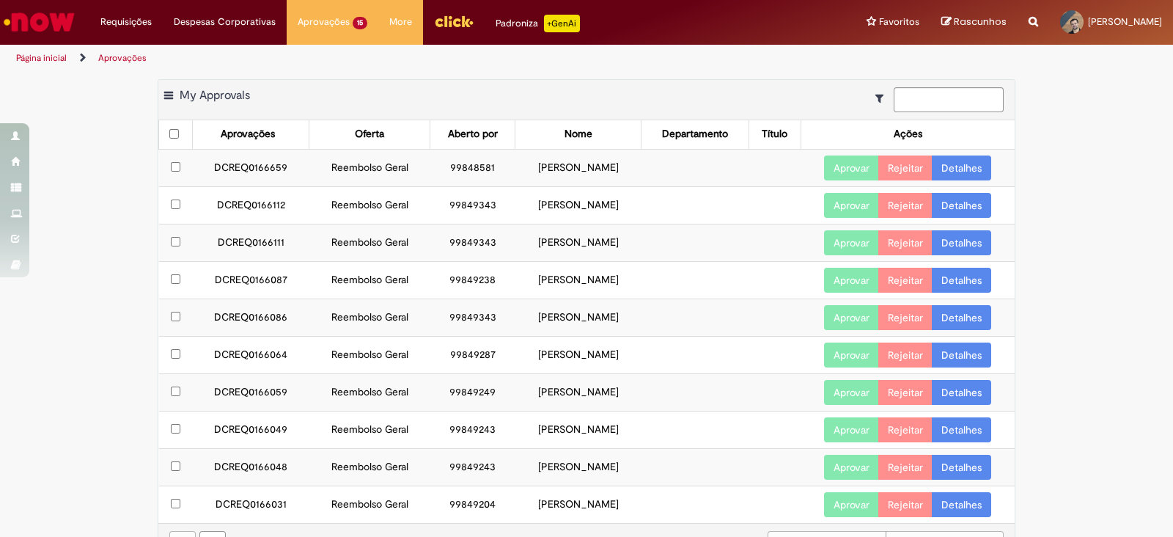
click at [952, 205] on link "Detalhes" at bounding box center [961, 205] width 59 height 25
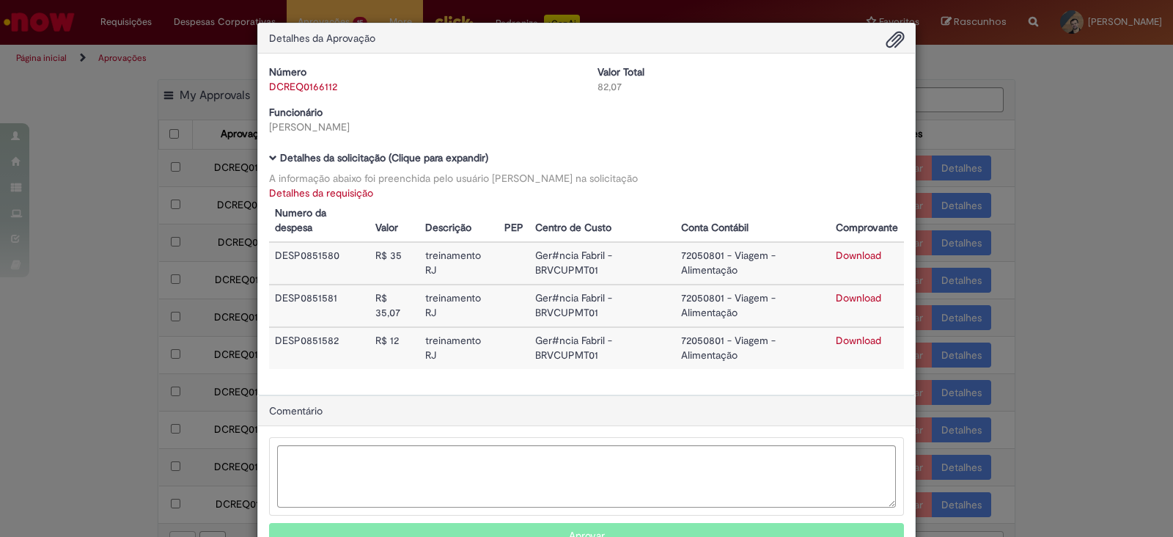
click at [304, 199] on div "Detalhes da requisição Numero da despesa Valor Descrição PEP Centro de Custo Co…" at bounding box center [586, 276] width 635 height 183
click at [840, 254] on link "Download" at bounding box center [858, 254] width 45 height 13
click at [339, 186] on link "Detalhes da requisição" at bounding box center [321, 192] width 104 height 13
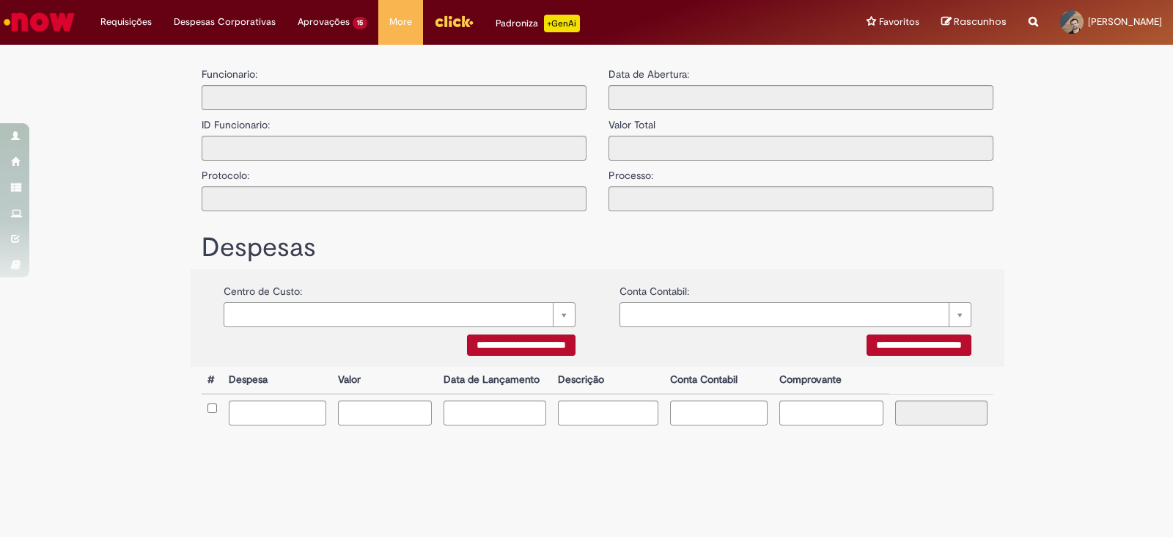
type input "**********"
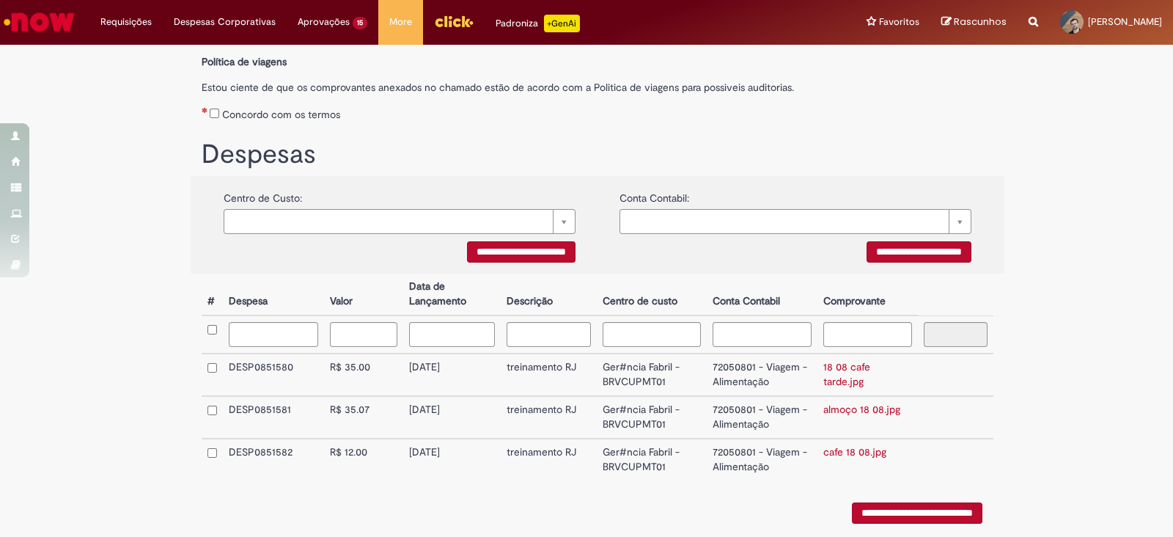
scroll to position [278, 0]
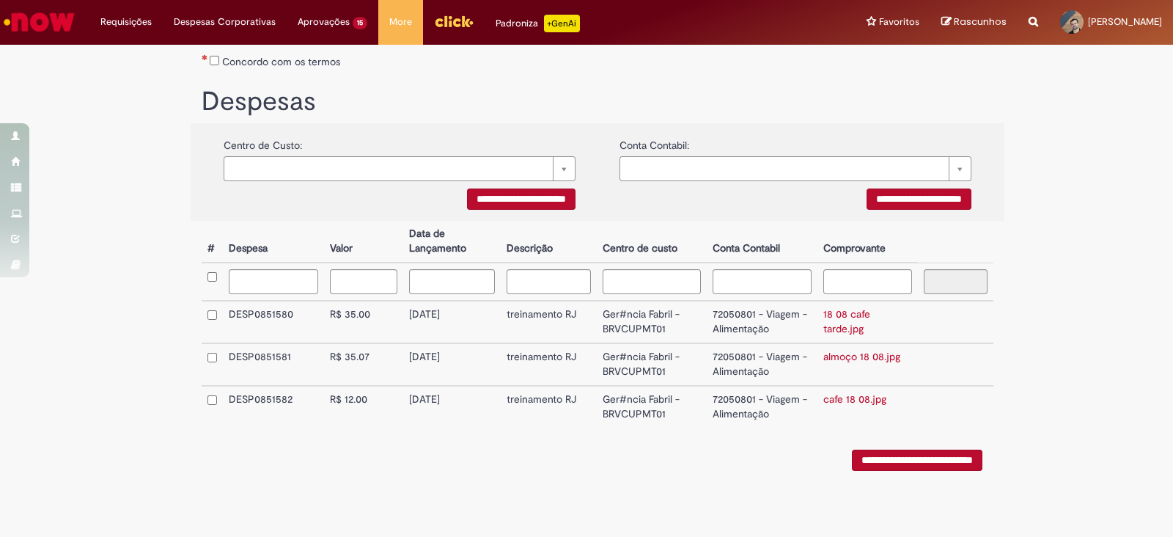
click at [841, 361] on link "almoço 18 08.jpg" at bounding box center [861, 356] width 77 height 13
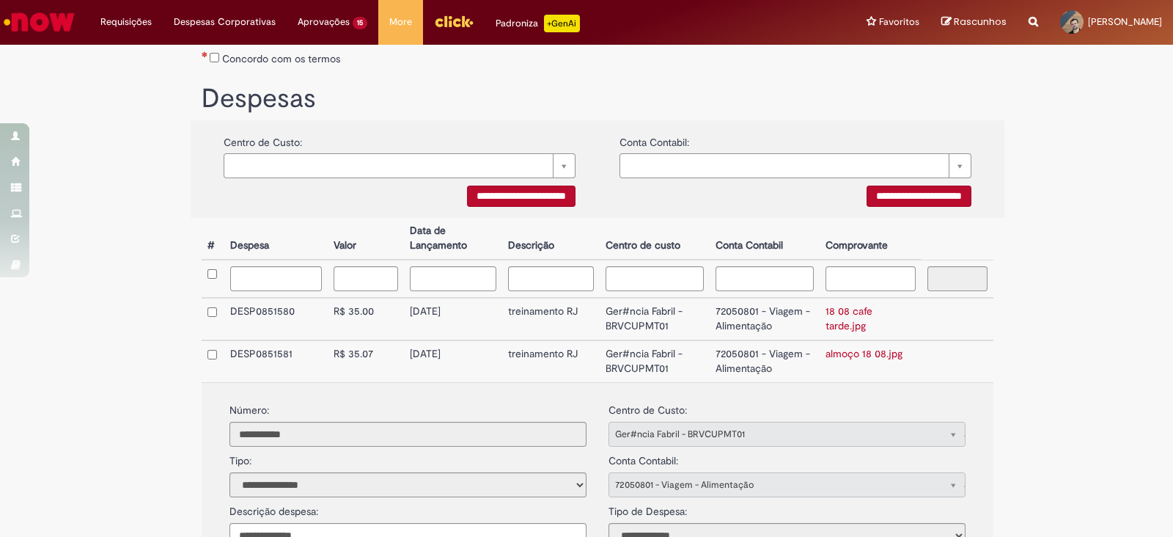
scroll to position [478, 0]
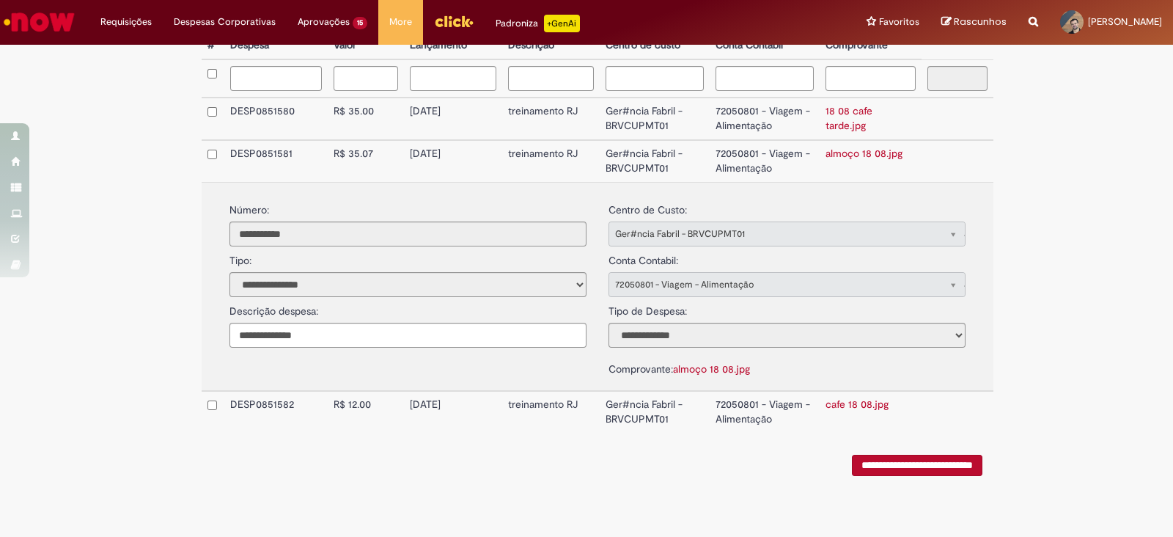
click at [847, 399] on link "cafe 18 08.jpg" at bounding box center [856, 403] width 63 height 13
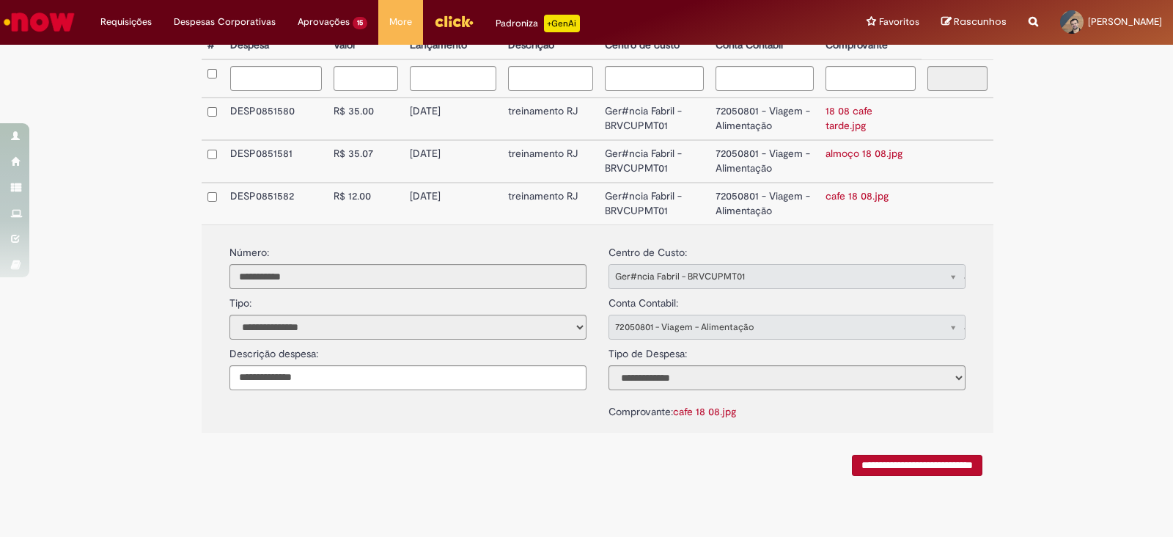
drag, startPoint x: 404, startPoint y: 110, endPoint x: 465, endPoint y: 113, distance: 61.6
click at [465, 113] on td "[DATE]" at bounding box center [453, 118] width 98 height 43
